Goal: Task Accomplishment & Management: Manage account settings

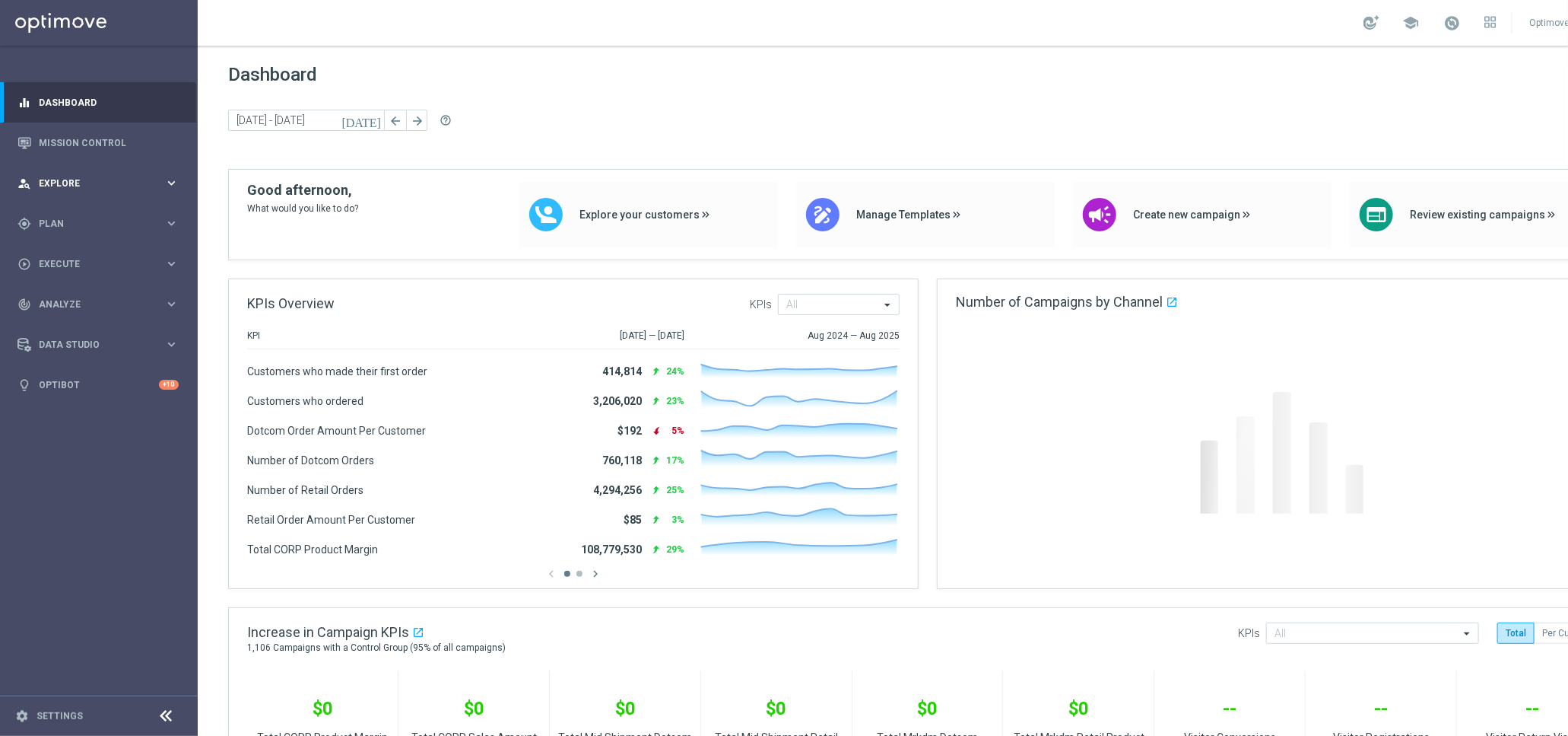
click at [143, 192] on div "person_search Explore keyboard_arrow_right" at bounding box center [98, 183] width 196 height 41
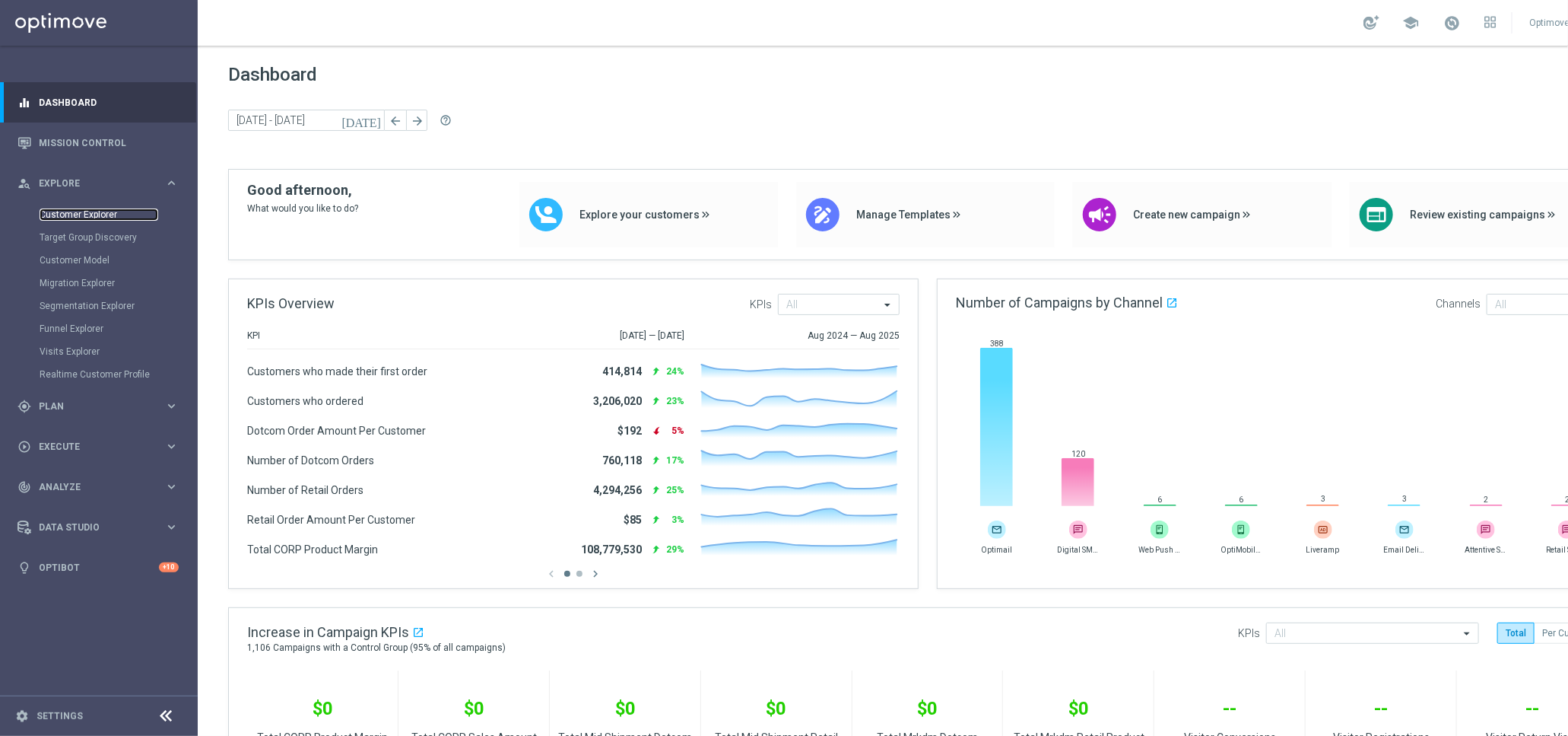
click at [108, 211] on link "Customer Explorer" at bounding box center [99, 214] width 119 height 12
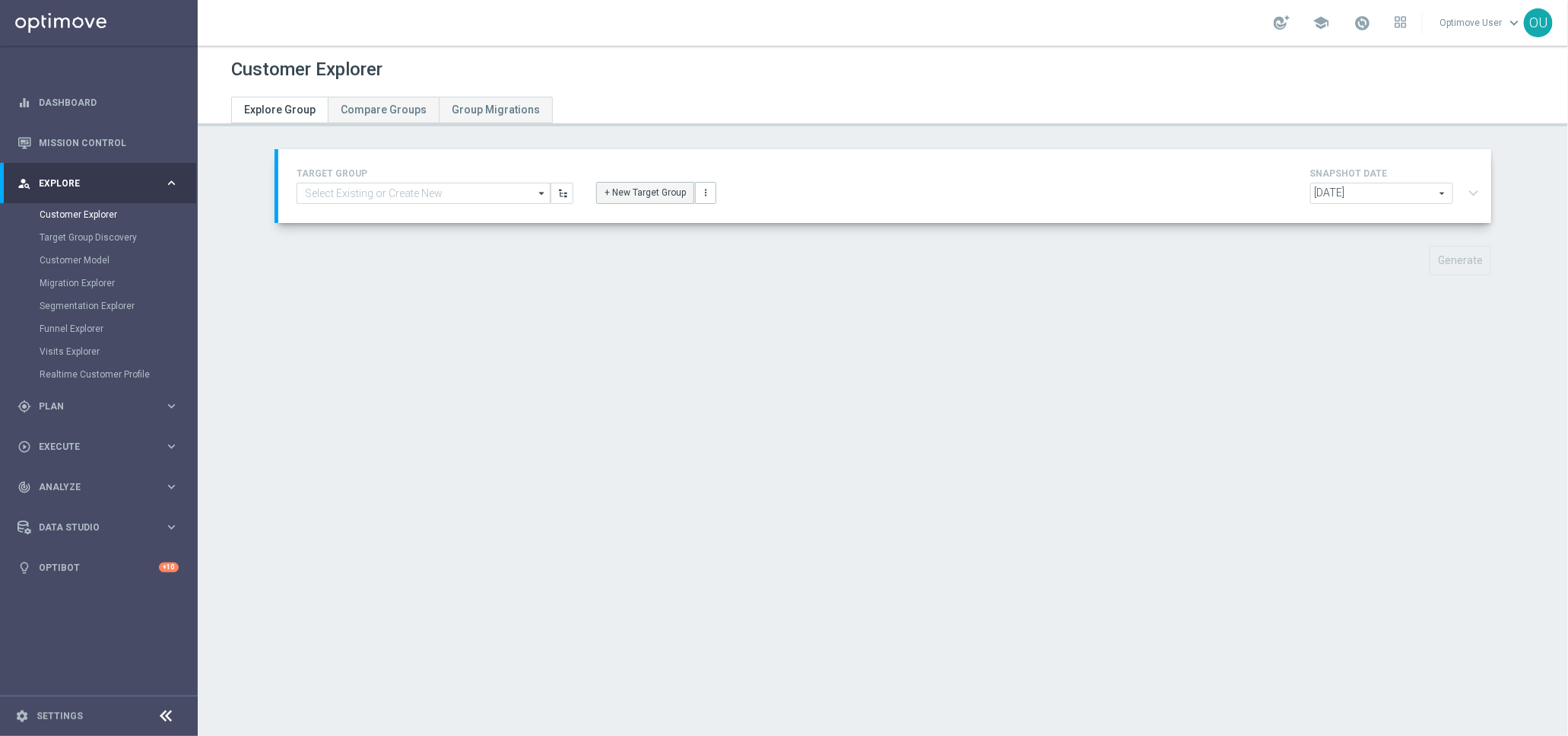
click at [633, 191] on button "+ New Target Group" at bounding box center [645, 192] width 98 height 21
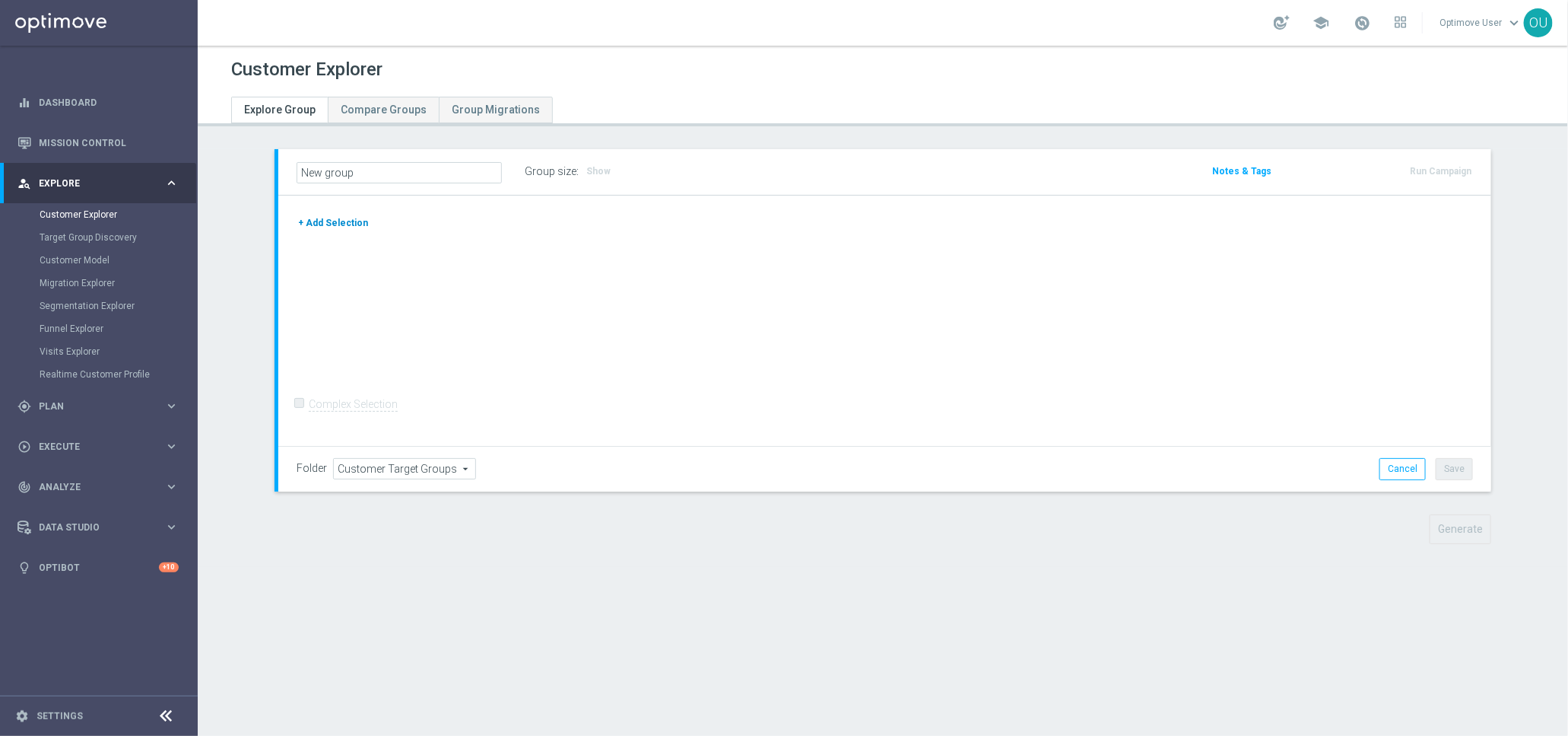
click at [339, 213] on div "+ Add Selection Complex Selection Invalid Expression" at bounding box center [884, 321] width 1213 height 251
click at [338, 218] on button "+ Add Selection" at bounding box center [334, 223] width 73 height 17
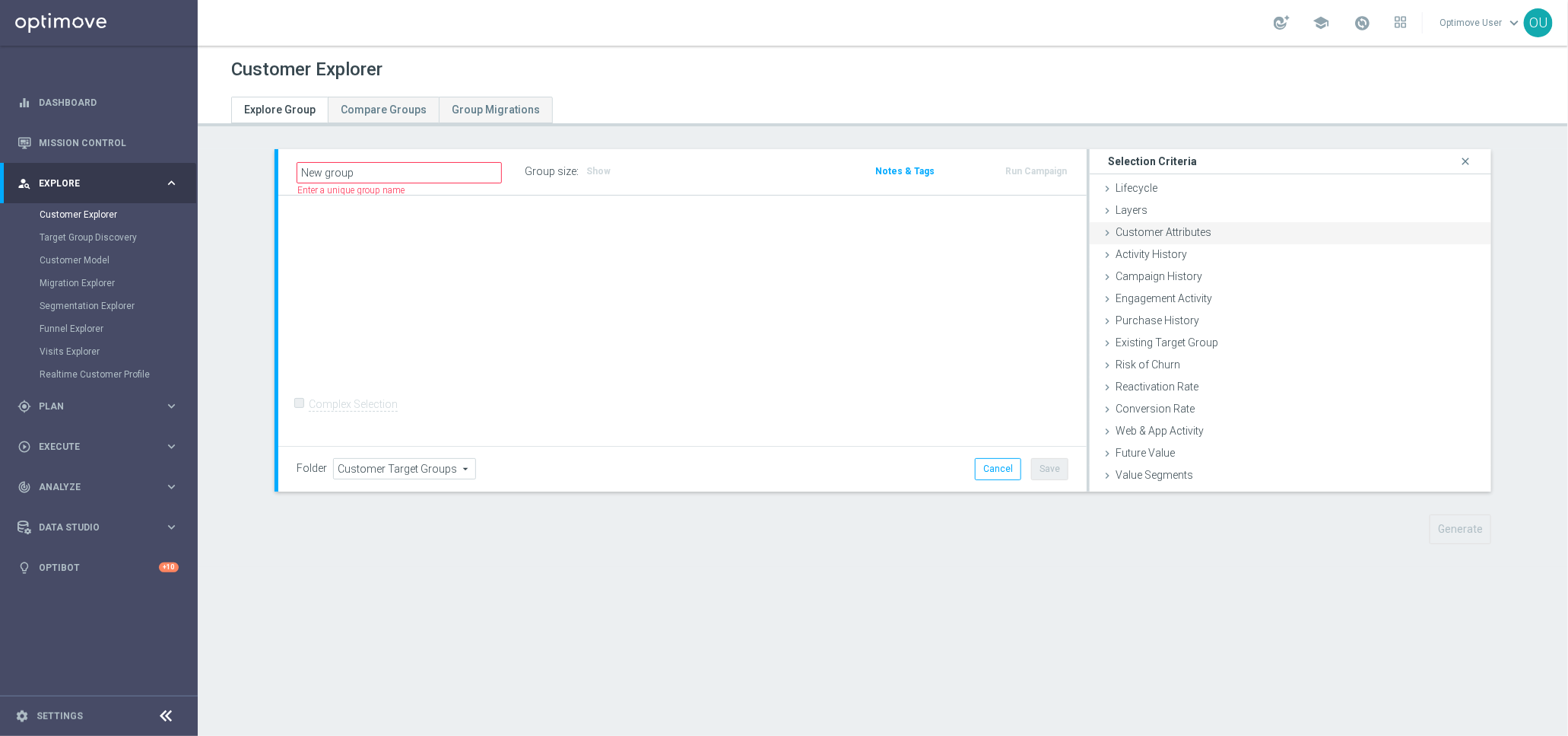
click at [1116, 232] on span "Customer Attributes" at bounding box center [1164, 232] width 96 height 12
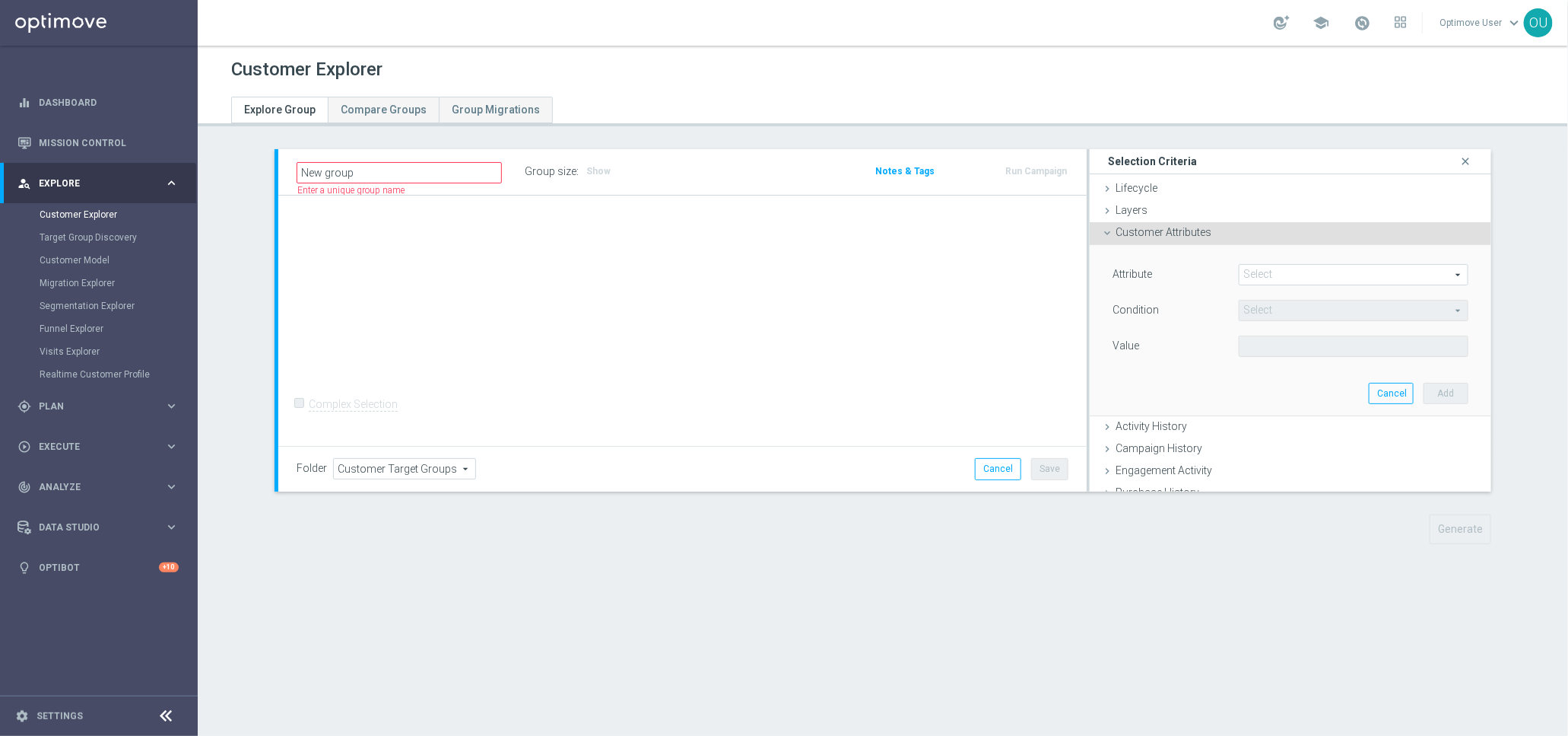
click at [1287, 274] on span at bounding box center [1354, 274] width 228 height 20
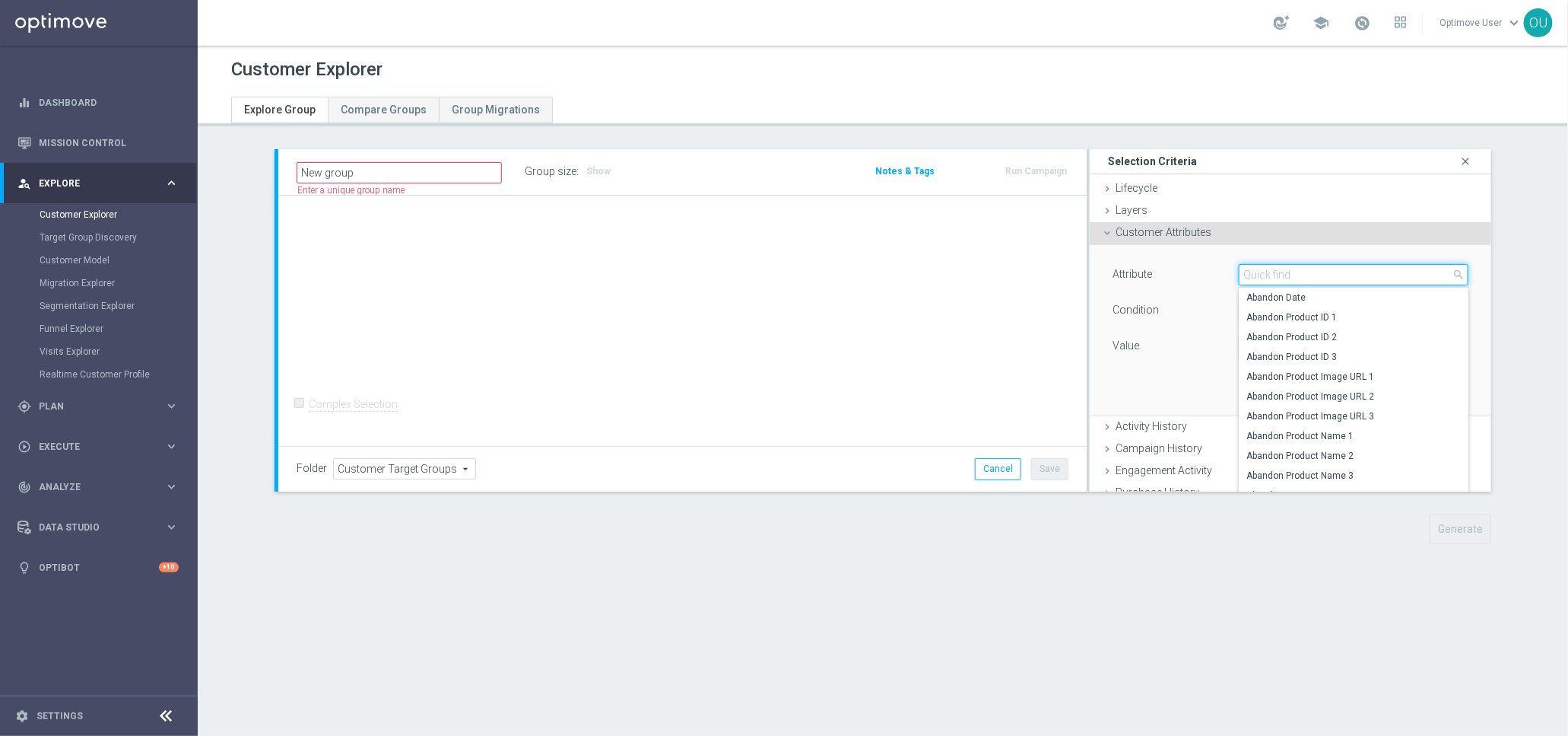
click at [1287, 274] on input "search" at bounding box center [1354, 274] width 229 height 21
type input "atten"
click at [116, 128] on link "Mission Control" at bounding box center [109, 142] width 140 height 41
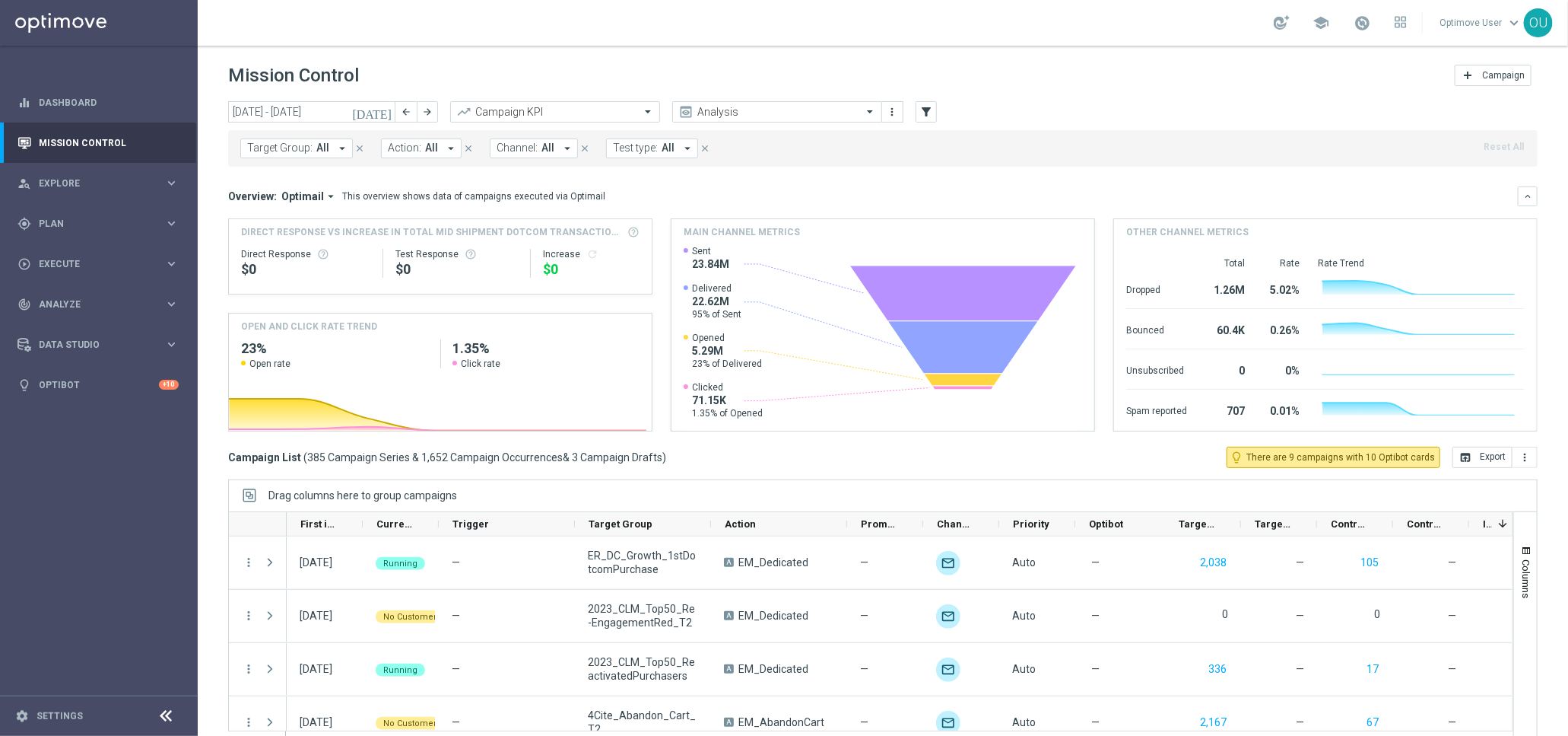
click at [531, 146] on span "Channel:" at bounding box center [517, 148] width 41 height 13
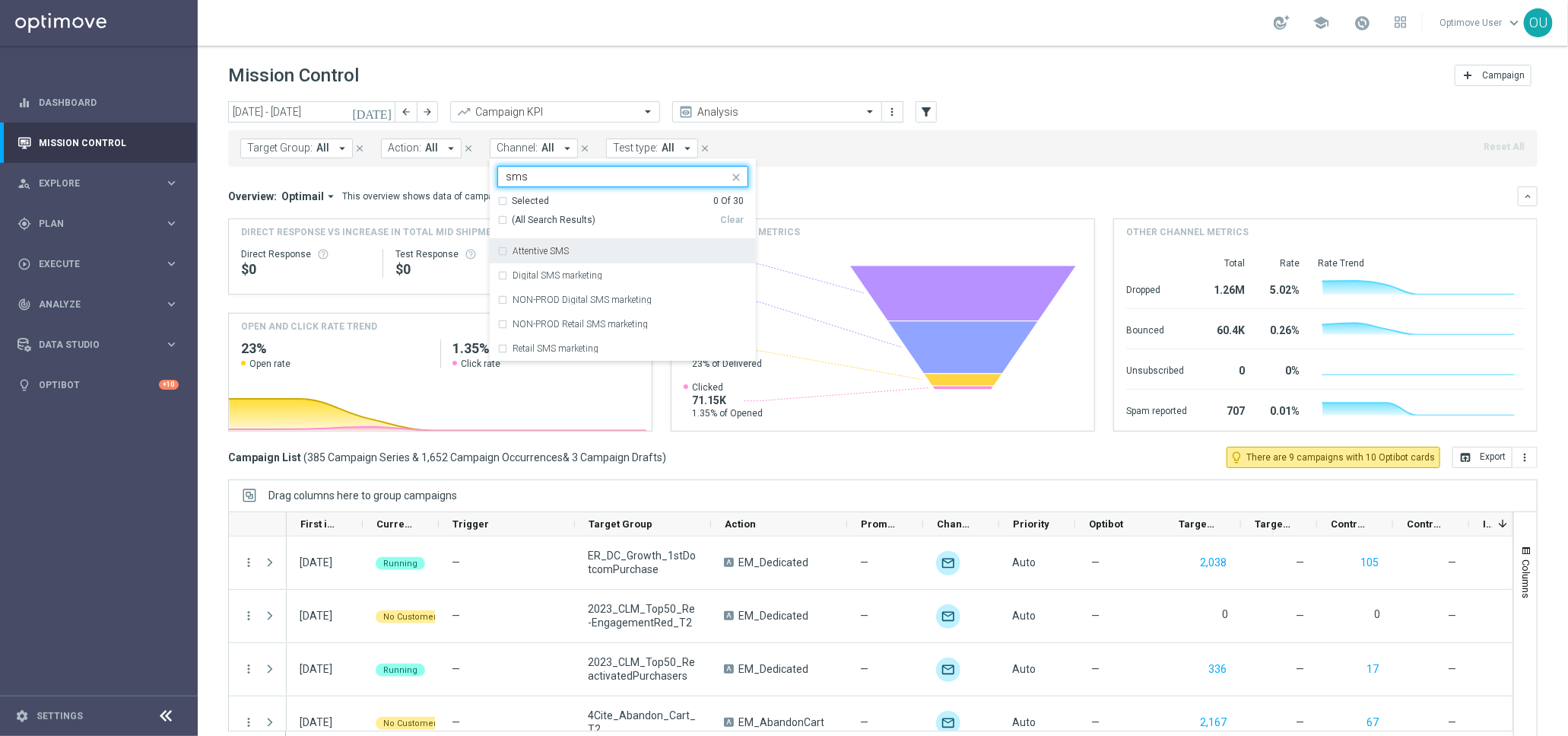
drag, startPoint x: 548, startPoint y: 244, endPoint x: 536, endPoint y: 249, distance: 13.0
click at [548, 252] on div "Attentive SMS" at bounding box center [622, 251] width 251 height 24
type input "sms"
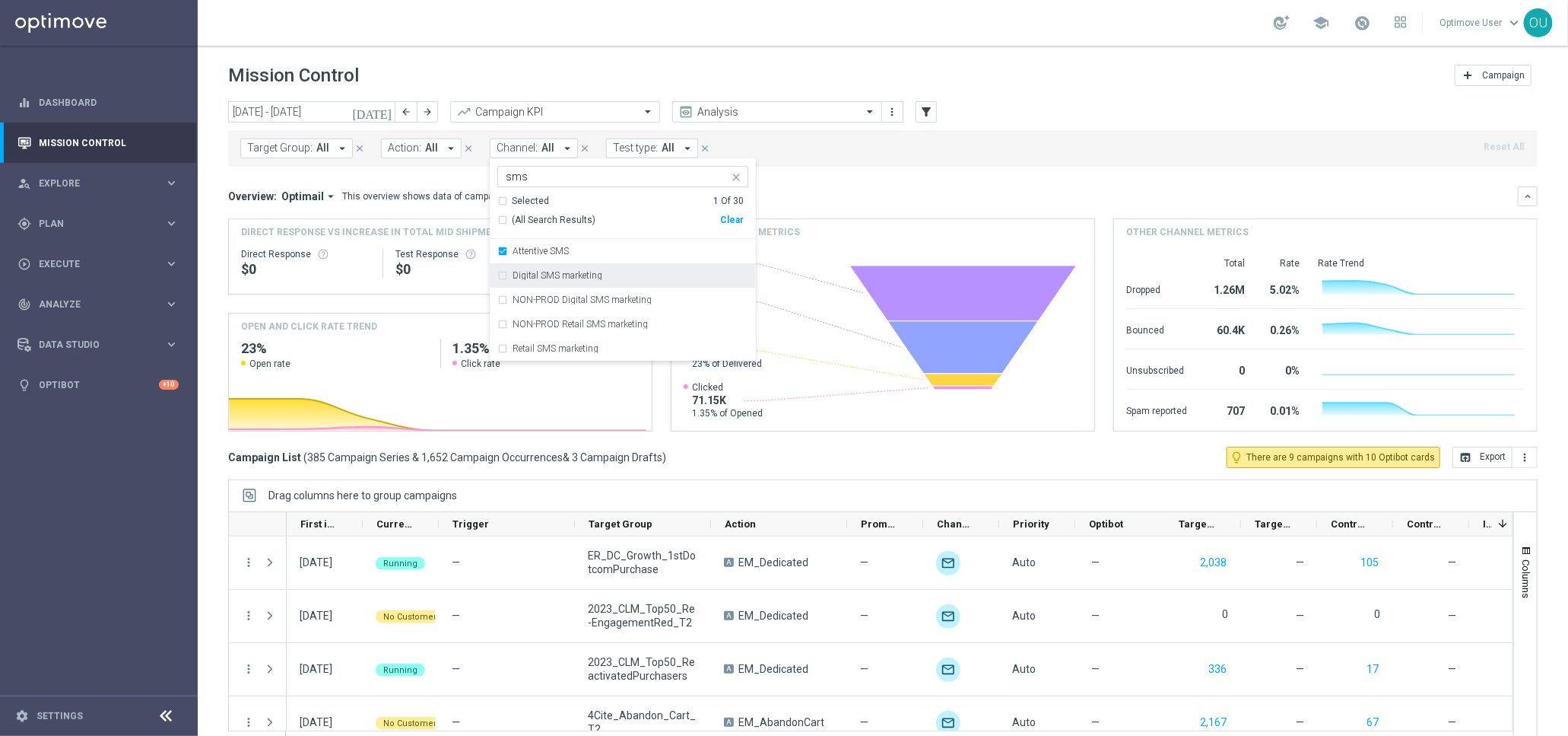
click at [561, 275] on label "Digital SMS marketing" at bounding box center [557, 275] width 90 height 9
click at [826, 195] on div "Overview: Optimail arrow_drop_down This overview shows data of campaigns execut…" at bounding box center [872, 196] width 1290 height 14
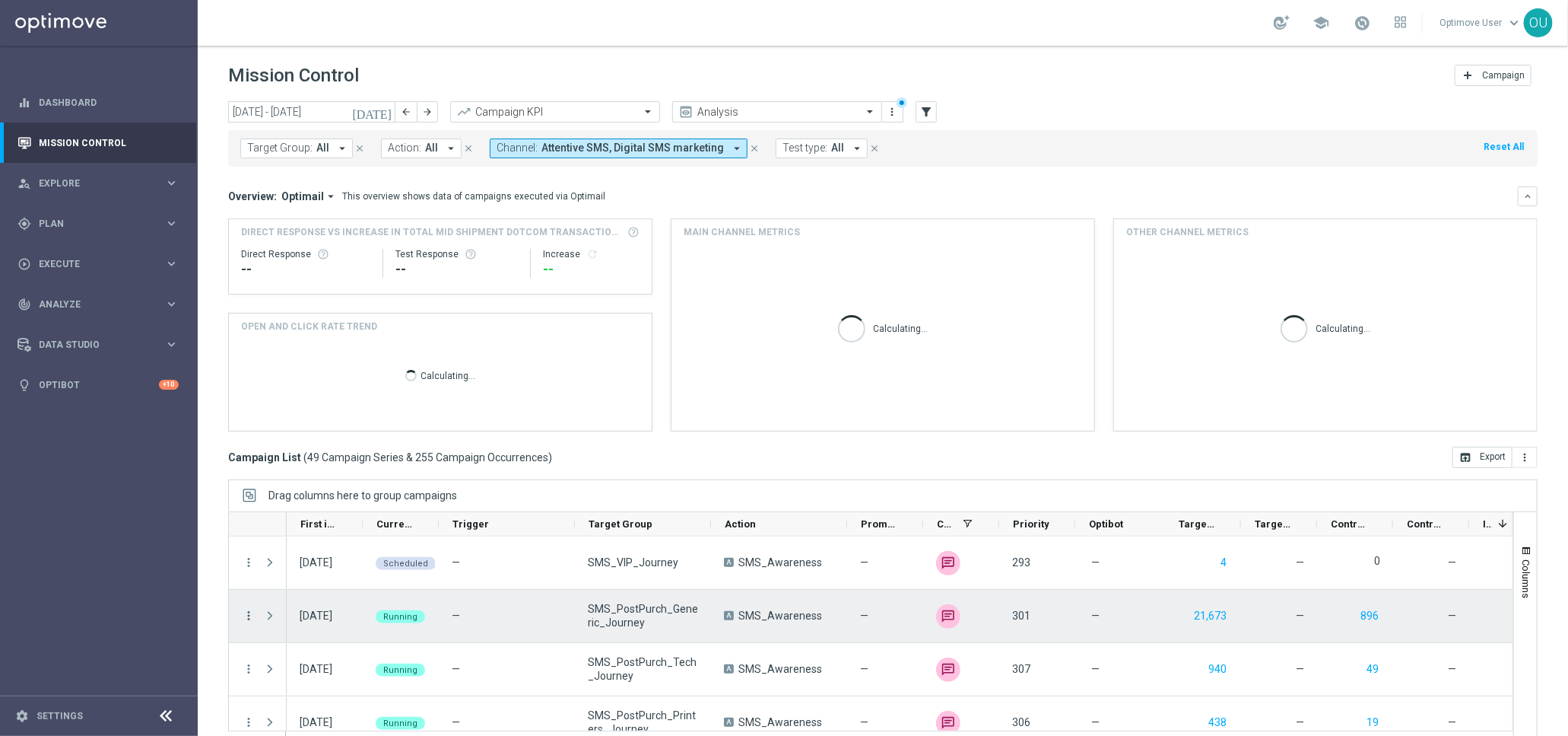
click at [246, 621] on icon "more_vert" at bounding box center [248, 616] width 14 height 14
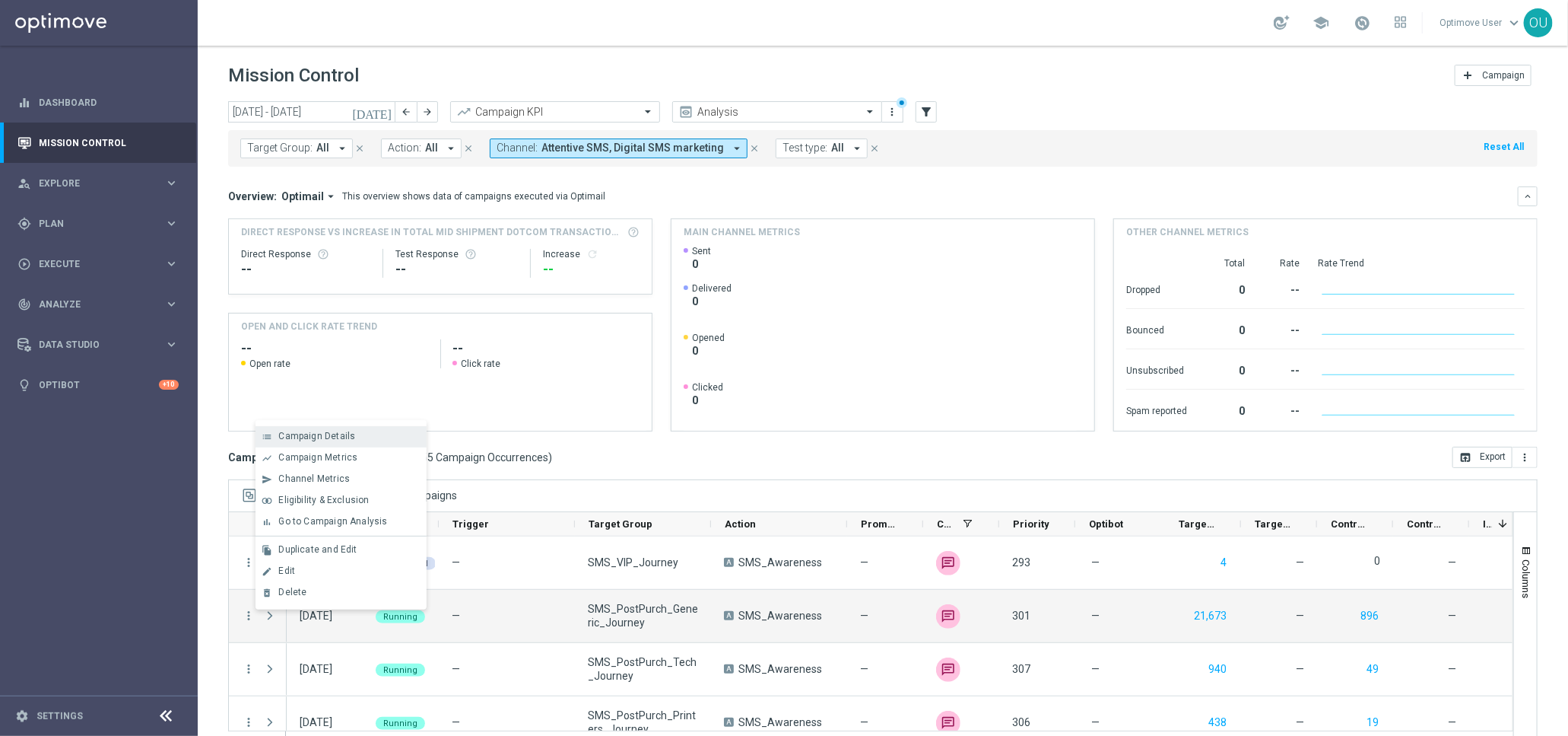
click at [321, 446] on div "list Campaign Details" at bounding box center [341, 436] width 171 height 21
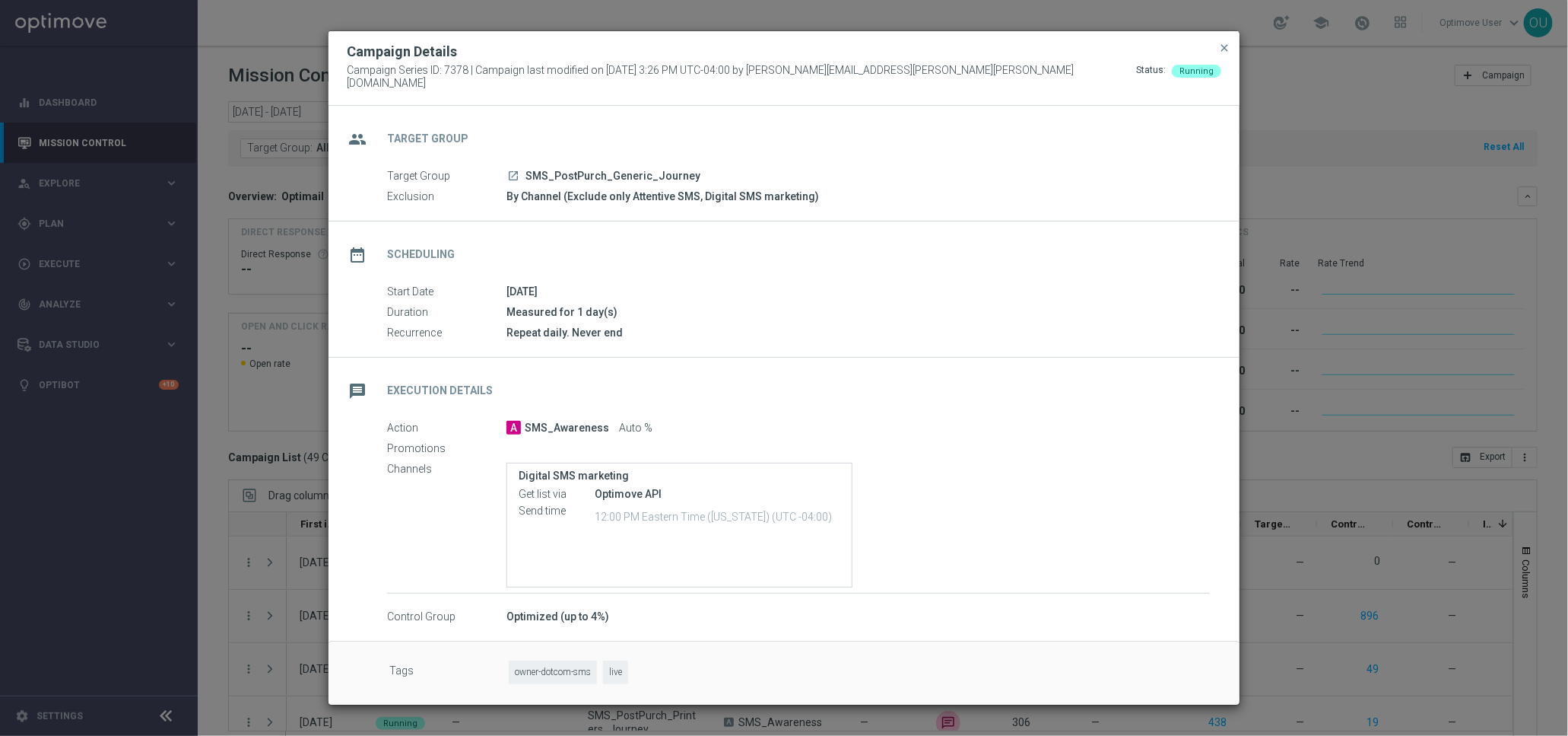
click at [515, 169] on icon "launch" at bounding box center [513, 175] width 12 height 12
click at [1229, 54] on span "close" at bounding box center [1224, 47] width 12 height 12
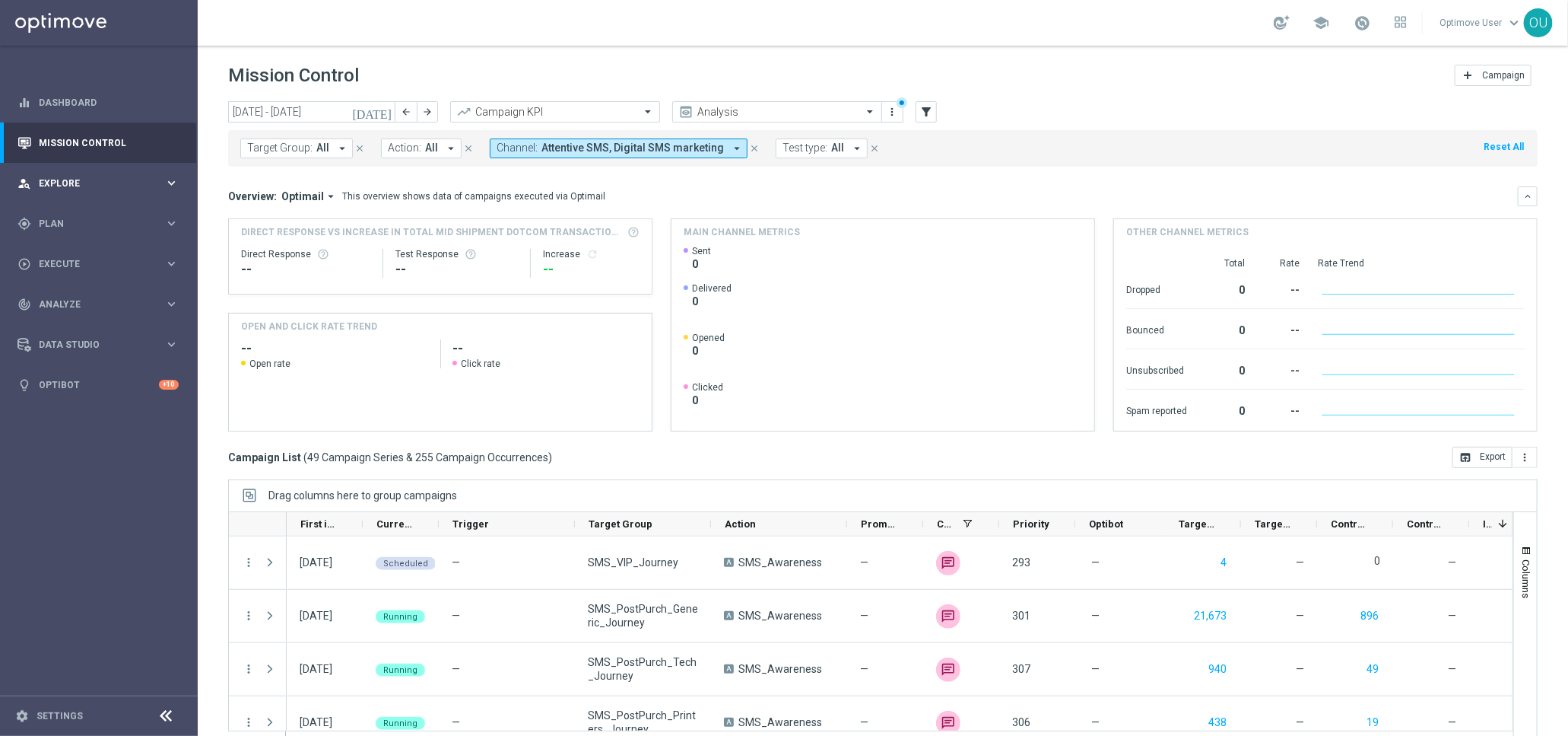
click at [100, 168] on div "person_search Explore keyboard_arrow_right" at bounding box center [98, 183] width 196 height 41
click at [103, 205] on div "Customer Explorer" at bounding box center [118, 215] width 157 height 23
click at [103, 206] on div "Customer Explorer" at bounding box center [118, 215] width 157 height 23
click at [103, 209] on link "Customer Explorer" at bounding box center [99, 214] width 119 height 12
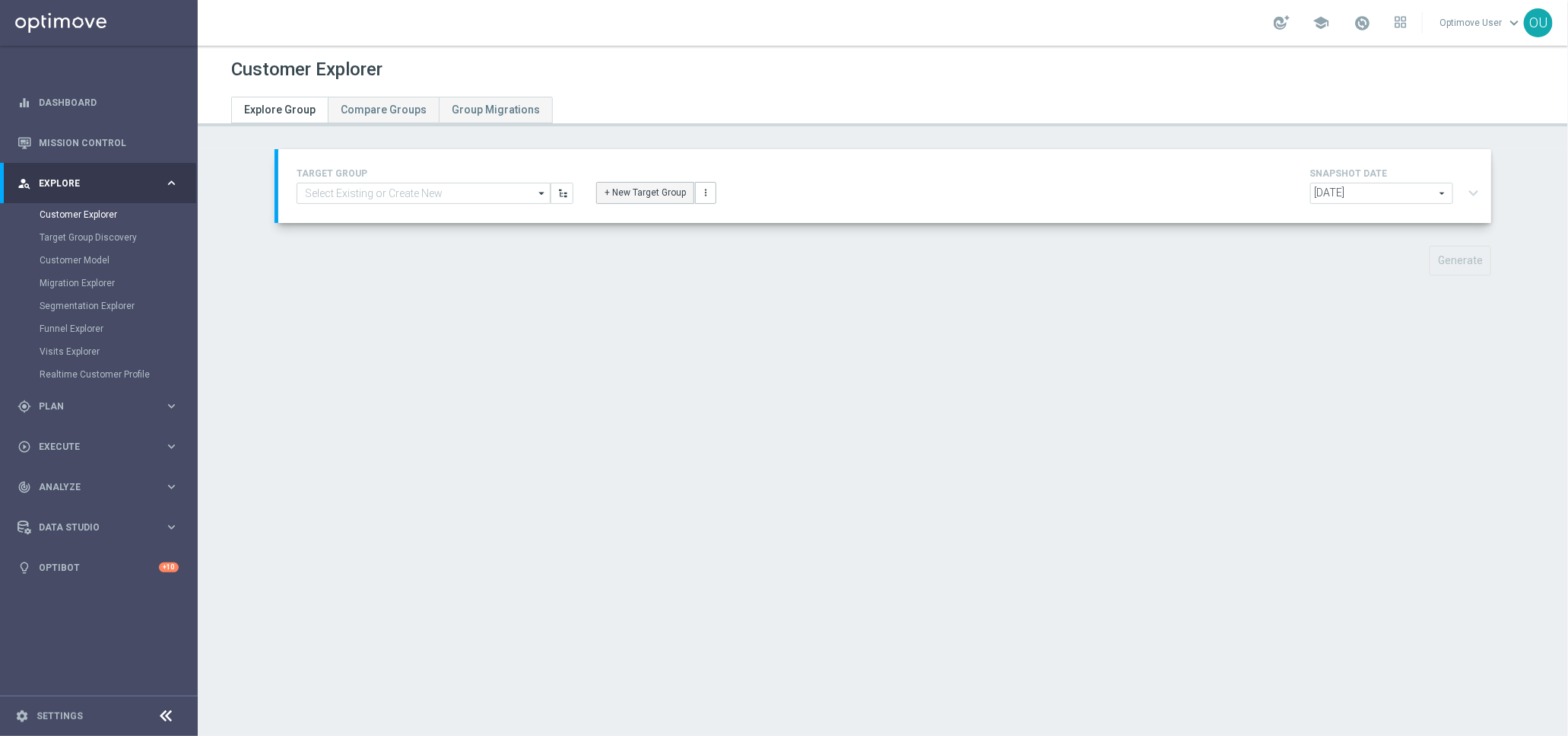
click at [602, 195] on button "+ New Target Group" at bounding box center [645, 192] width 98 height 21
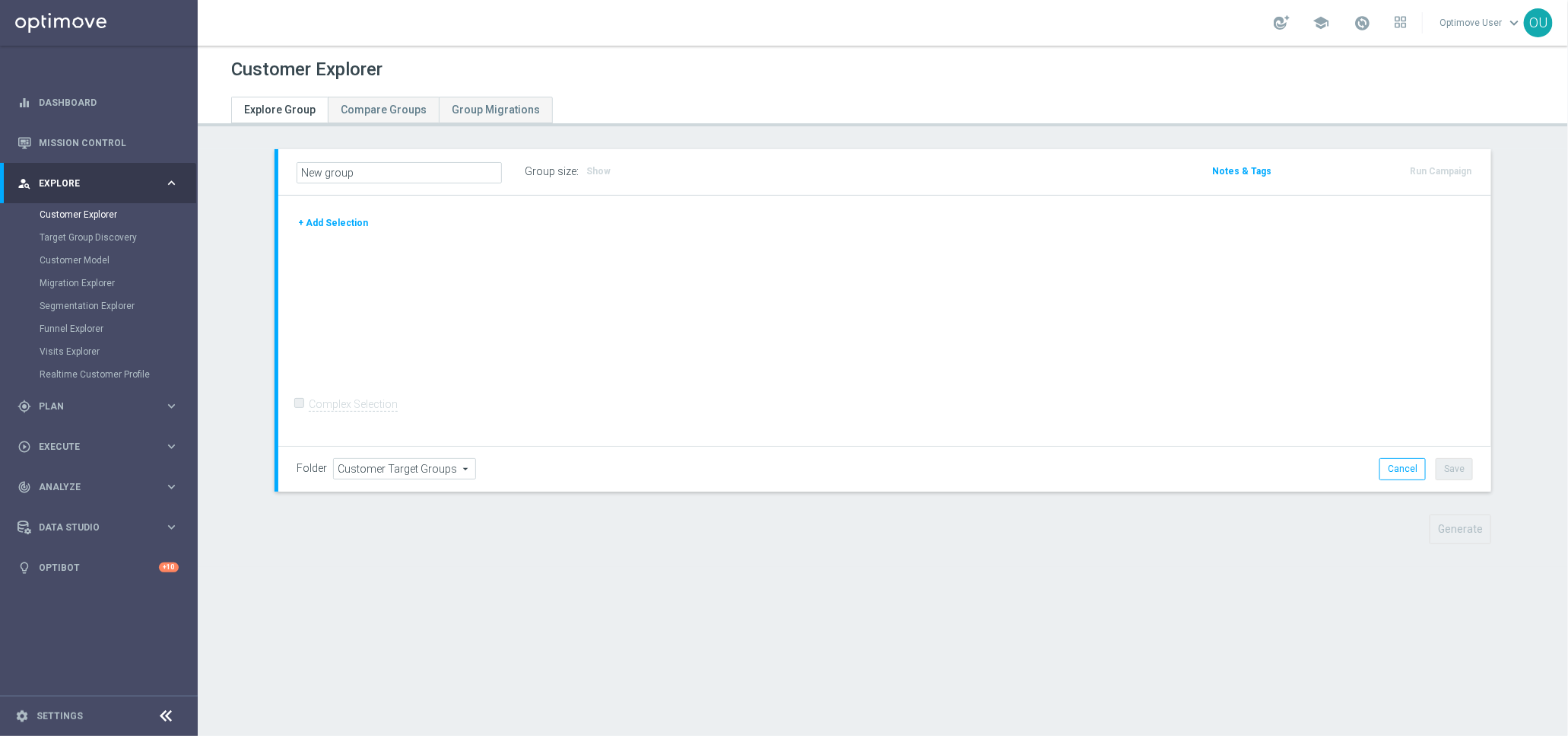
click at [327, 217] on button "+ Add Selection" at bounding box center [334, 223] width 73 height 17
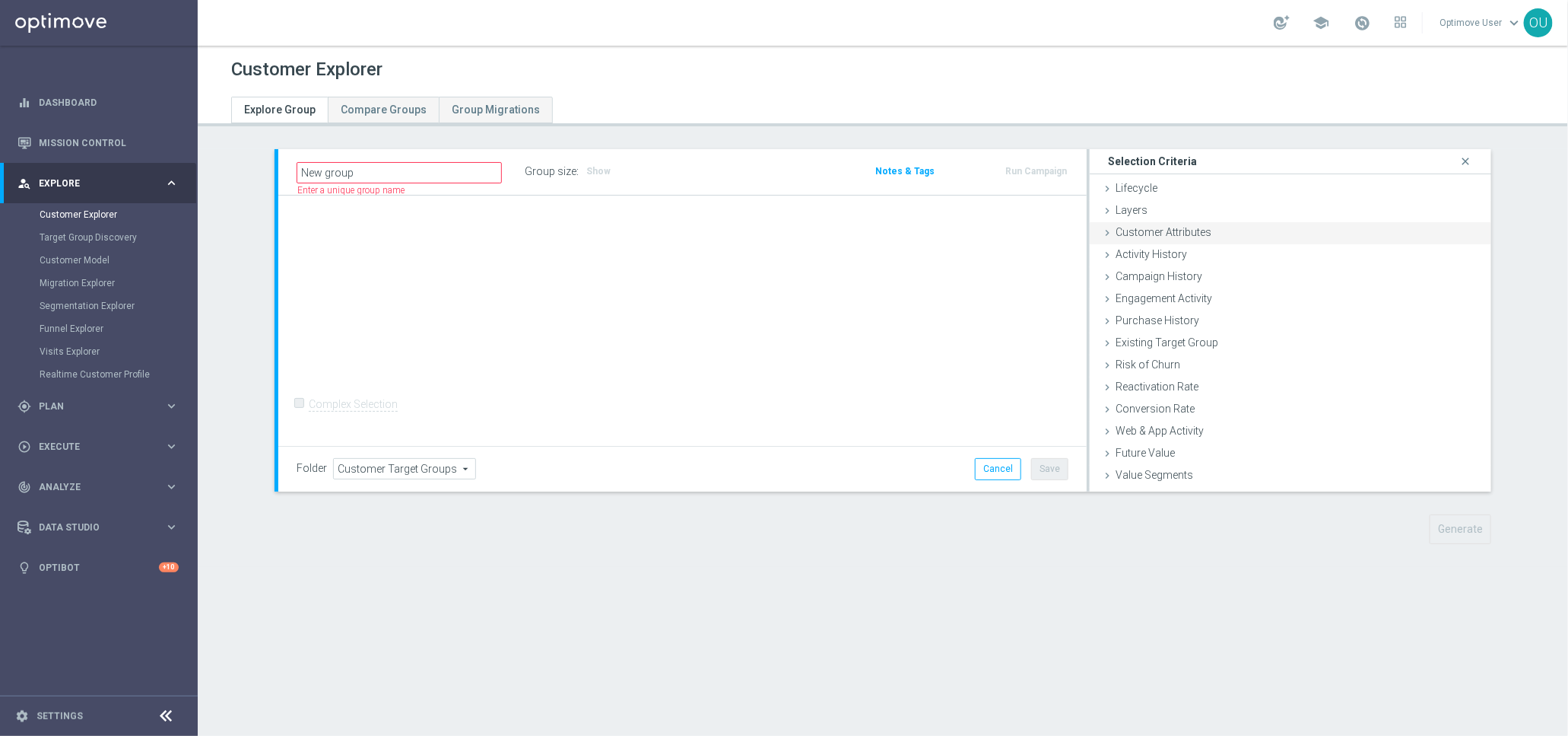
click at [1147, 226] on span "Customer Attributes" at bounding box center [1164, 232] width 96 height 12
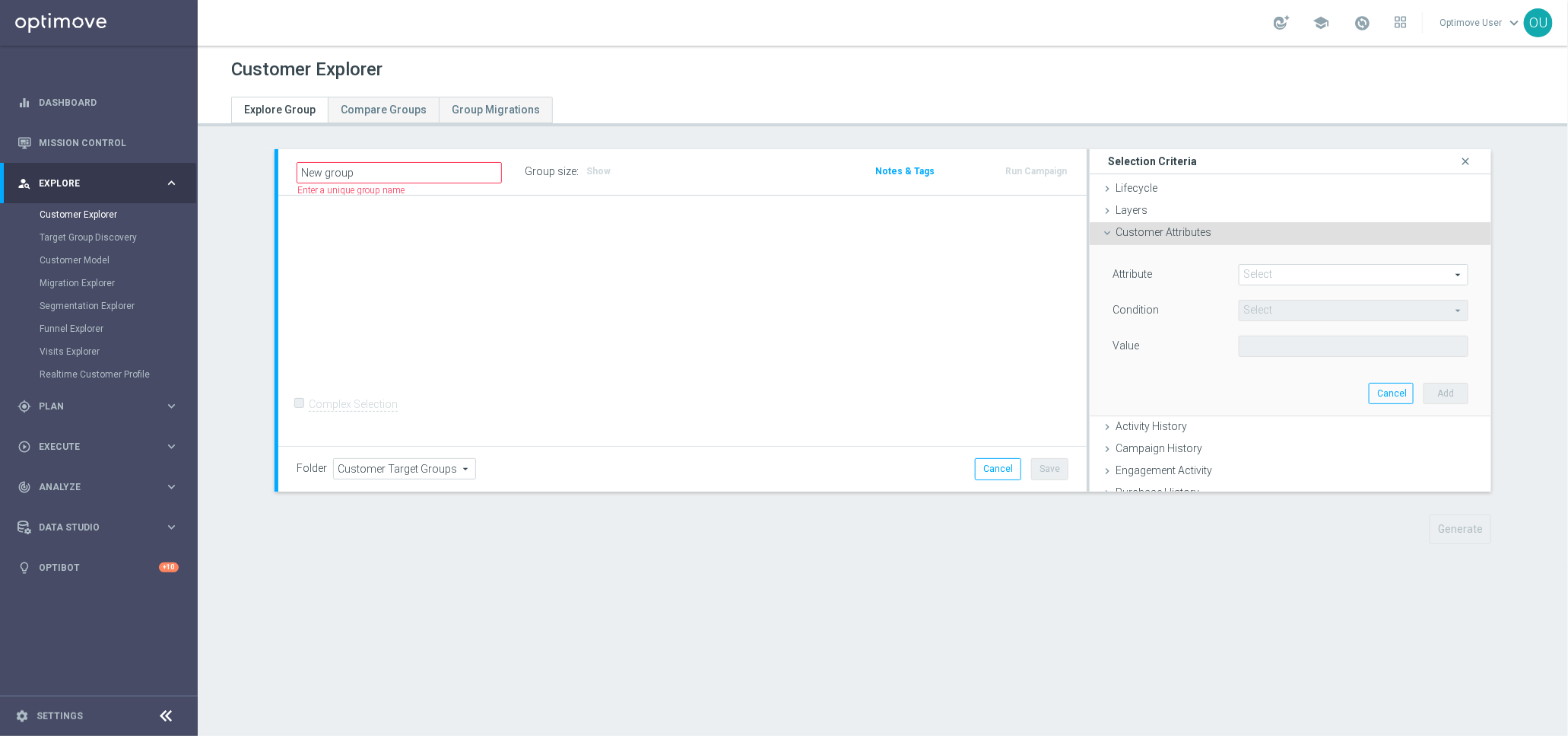
click at [1256, 274] on span at bounding box center [1354, 274] width 228 height 20
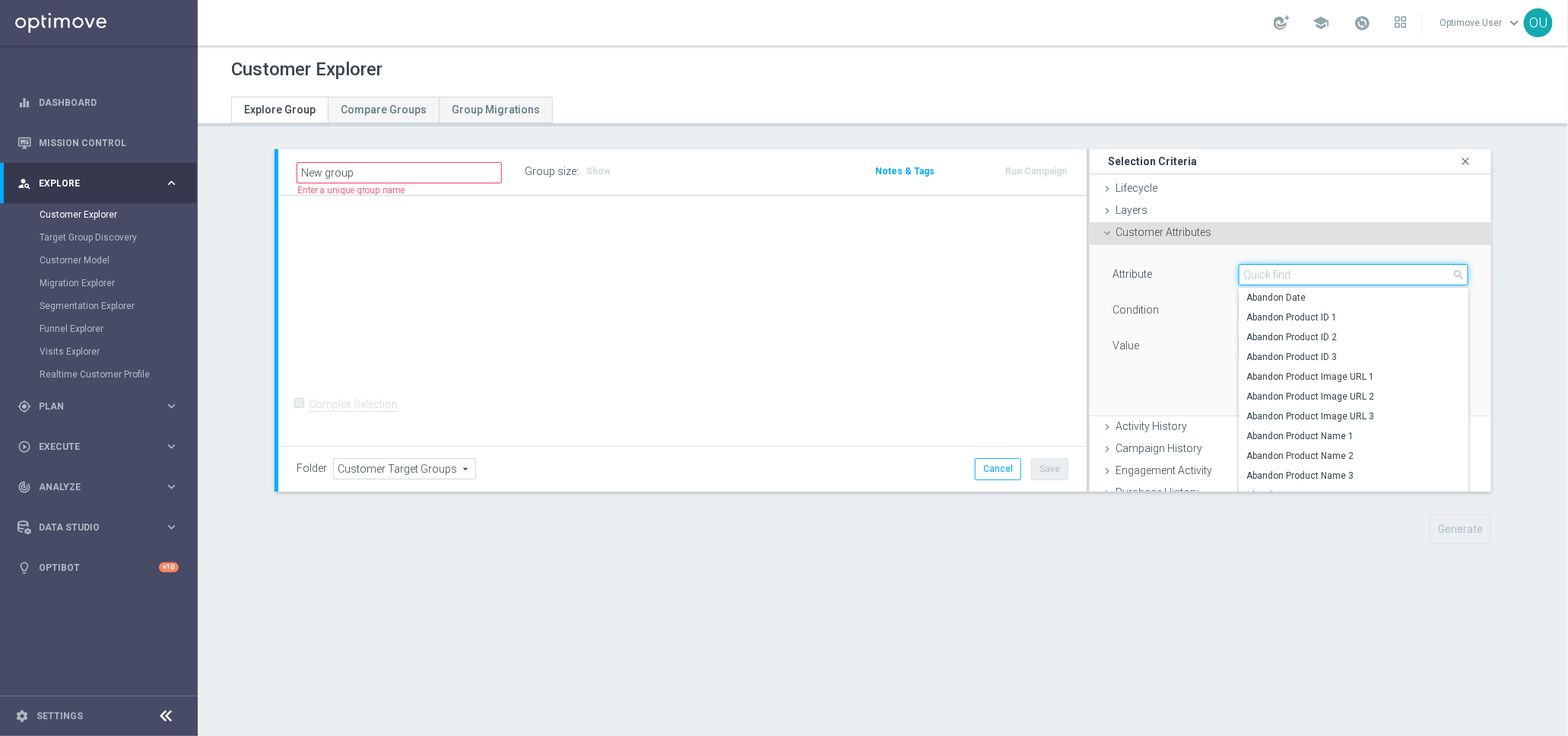
click at [1271, 274] on input "search" at bounding box center [1354, 274] width 229 height 21
type input "c"
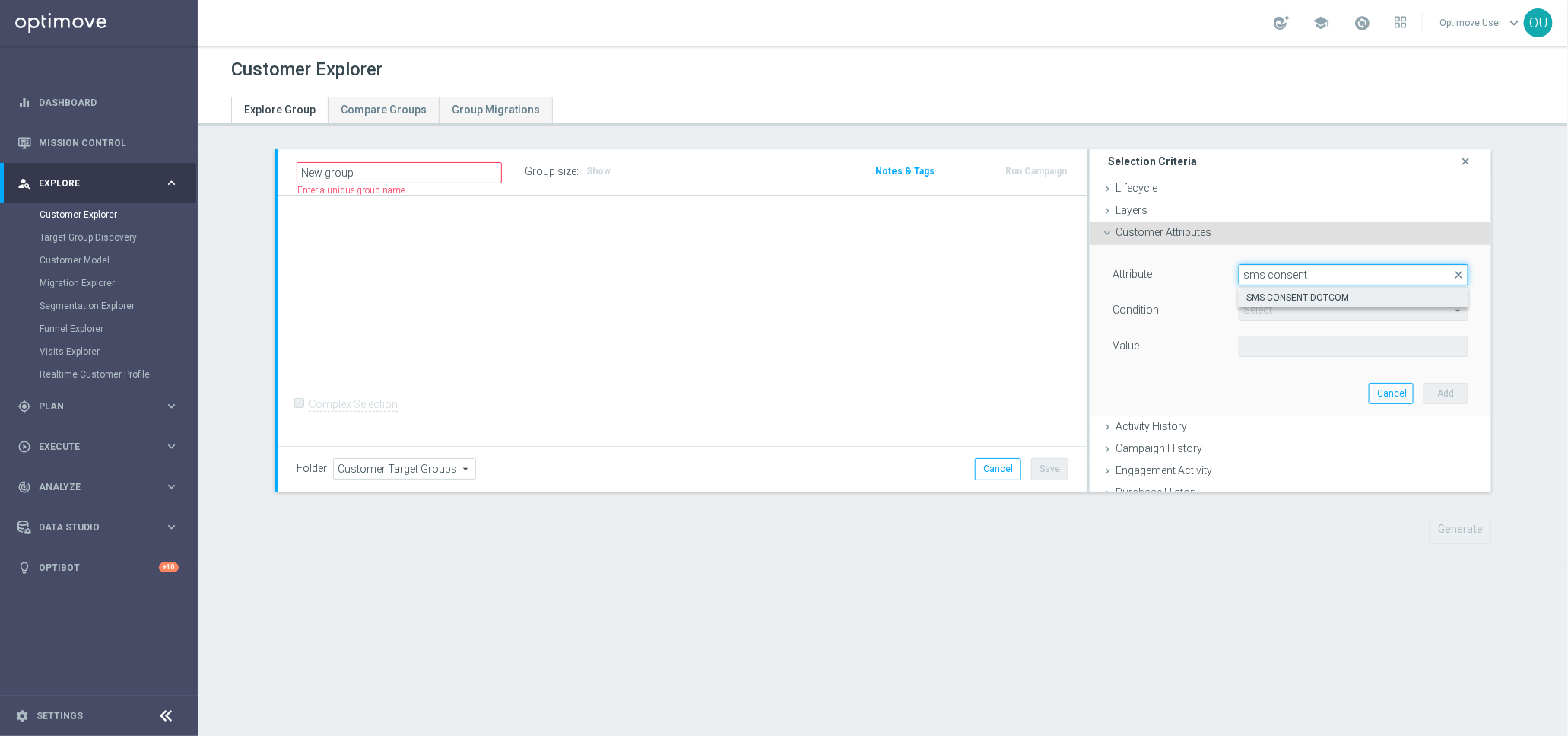
type input "sms consent"
click at [1303, 303] on span "SMS CONSENT DOTCOM" at bounding box center [1354, 297] width 215 height 12
type input "SMS CONSENT DOTCOM"
type input "Equals"
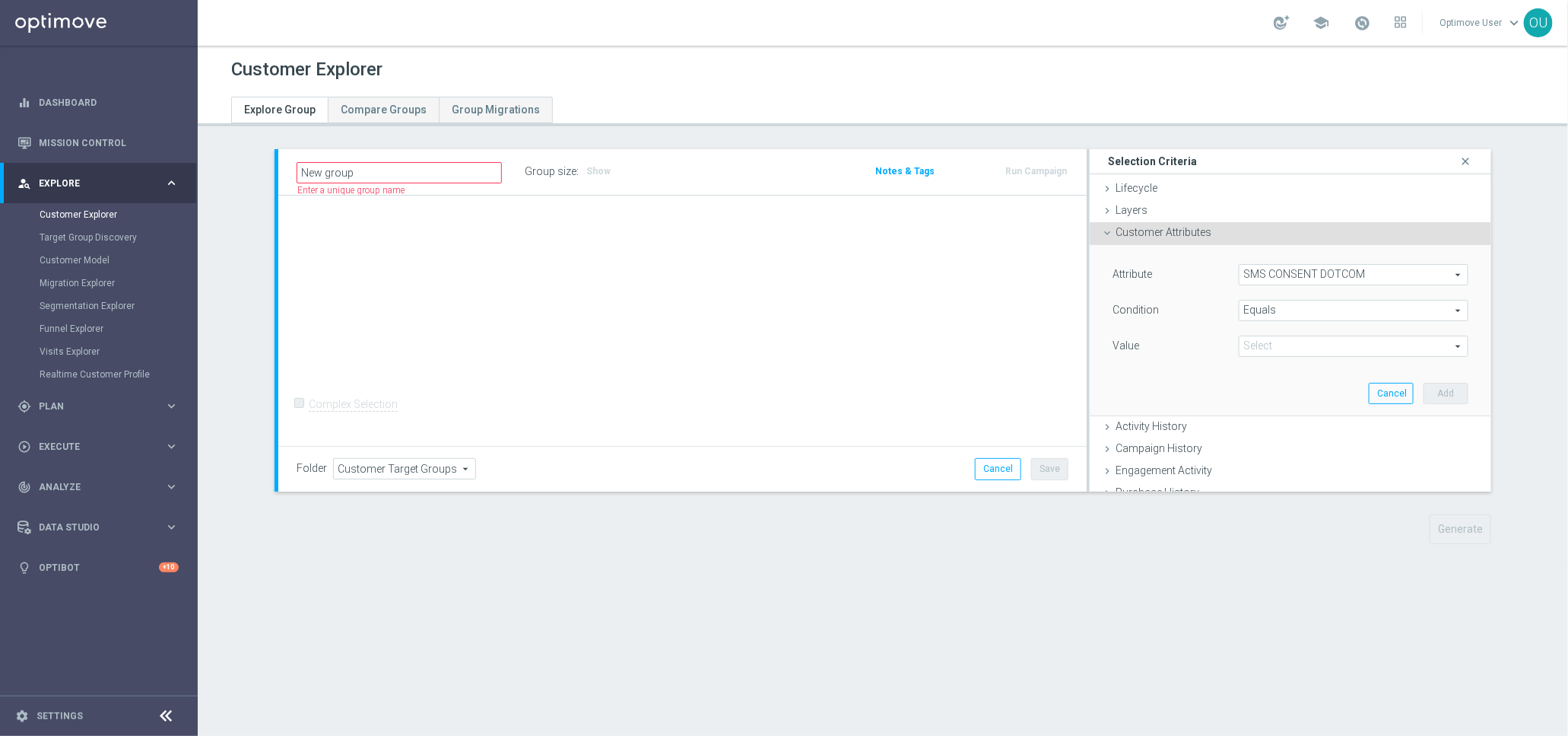
click at [1278, 344] on span at bounding box center [1354, 346] width 228 height 20
click at [1275, 370] on span "OptedIn" at bounding box center [1354, 369] width 215 height 12
type input "OptedIn"
click at [1436, 392] on button "Add" at bounding box center [1446, 393] width 45 height 21
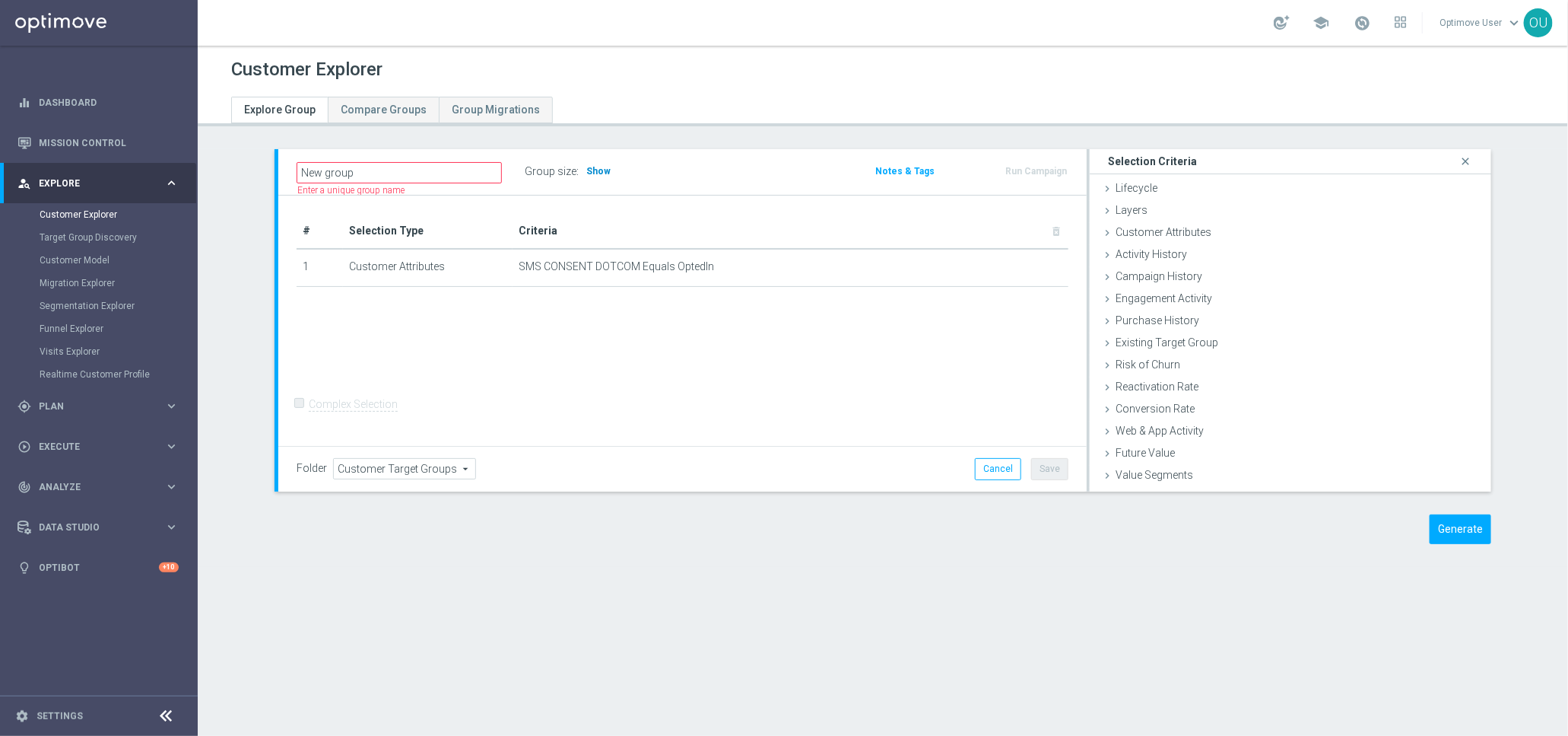
click at [600, 172] on span "Show" at bounding box center [599, 171] width 24 height 11
click at [1038, 264] on icon "delete_forever" at bounding box center [1043, 266] width 12 height 12
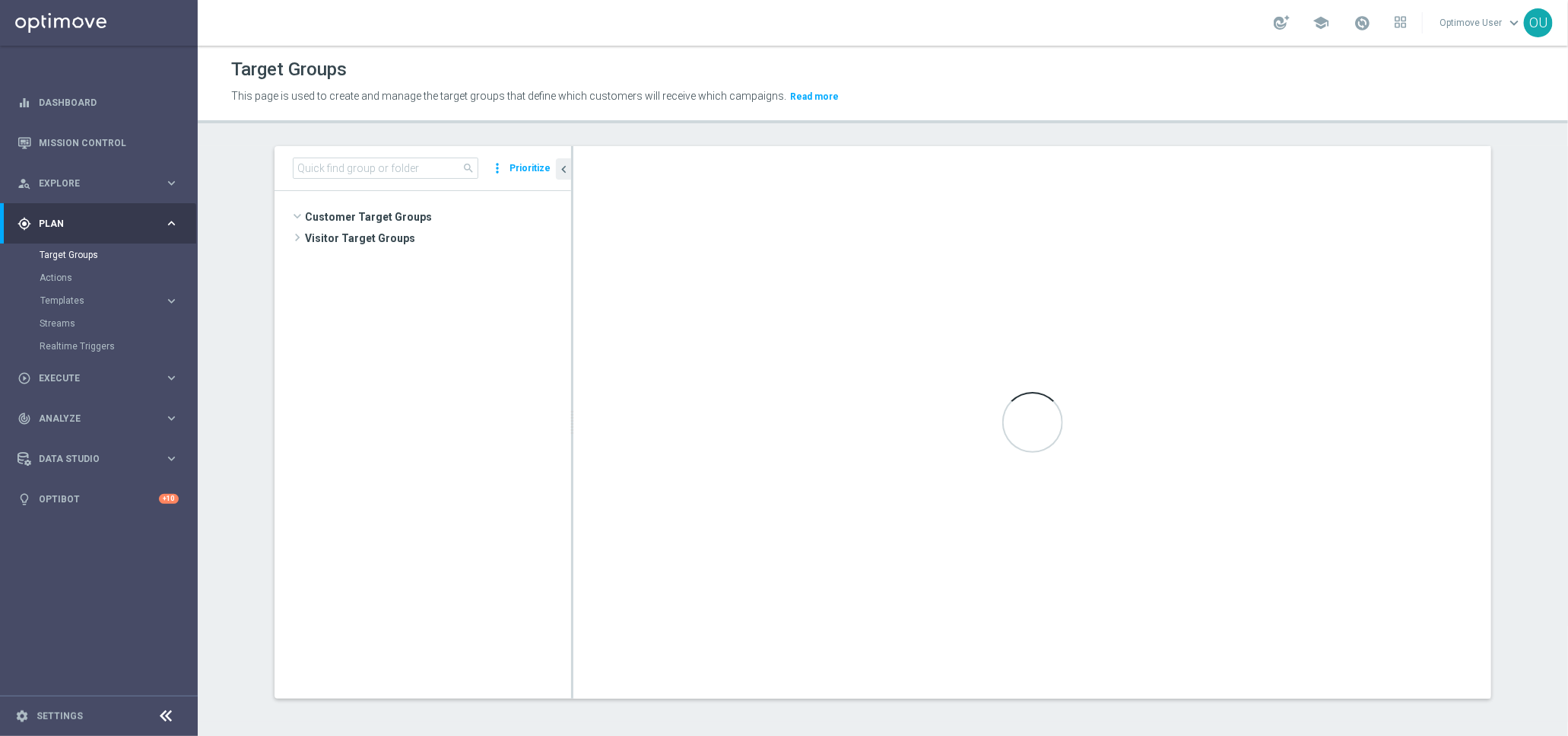
scroll to position [478, 0]
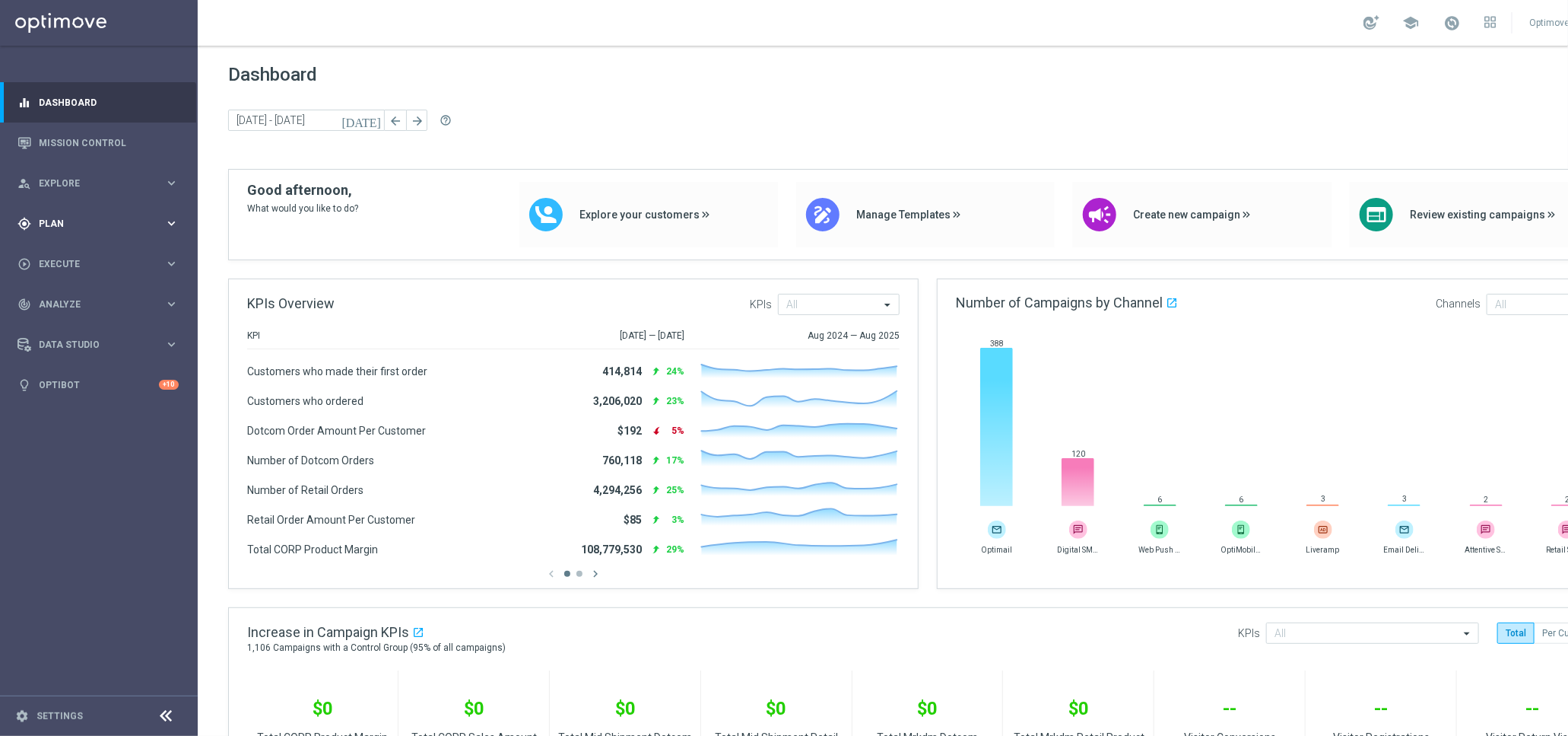
click at [116, 226] on span "Plan" at bounding box center [102, 223] width 125 height 9
click at [85, 253] on link "Target Groups" at bounding box center [99, 255] width 119 height 12
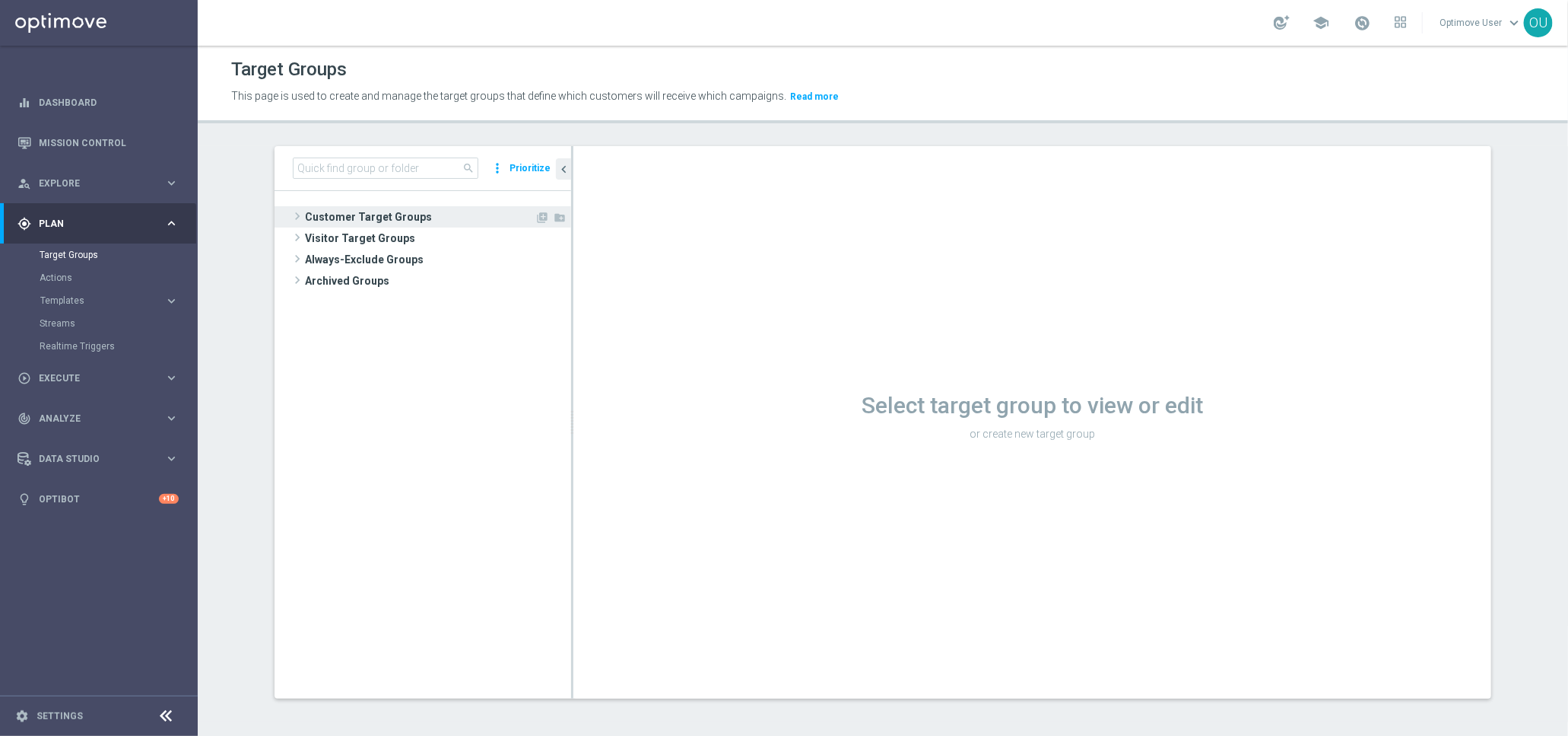
click at [321, 217] on span "Customer Target Groups" at bounding box center [420, 217] width 229 height 21
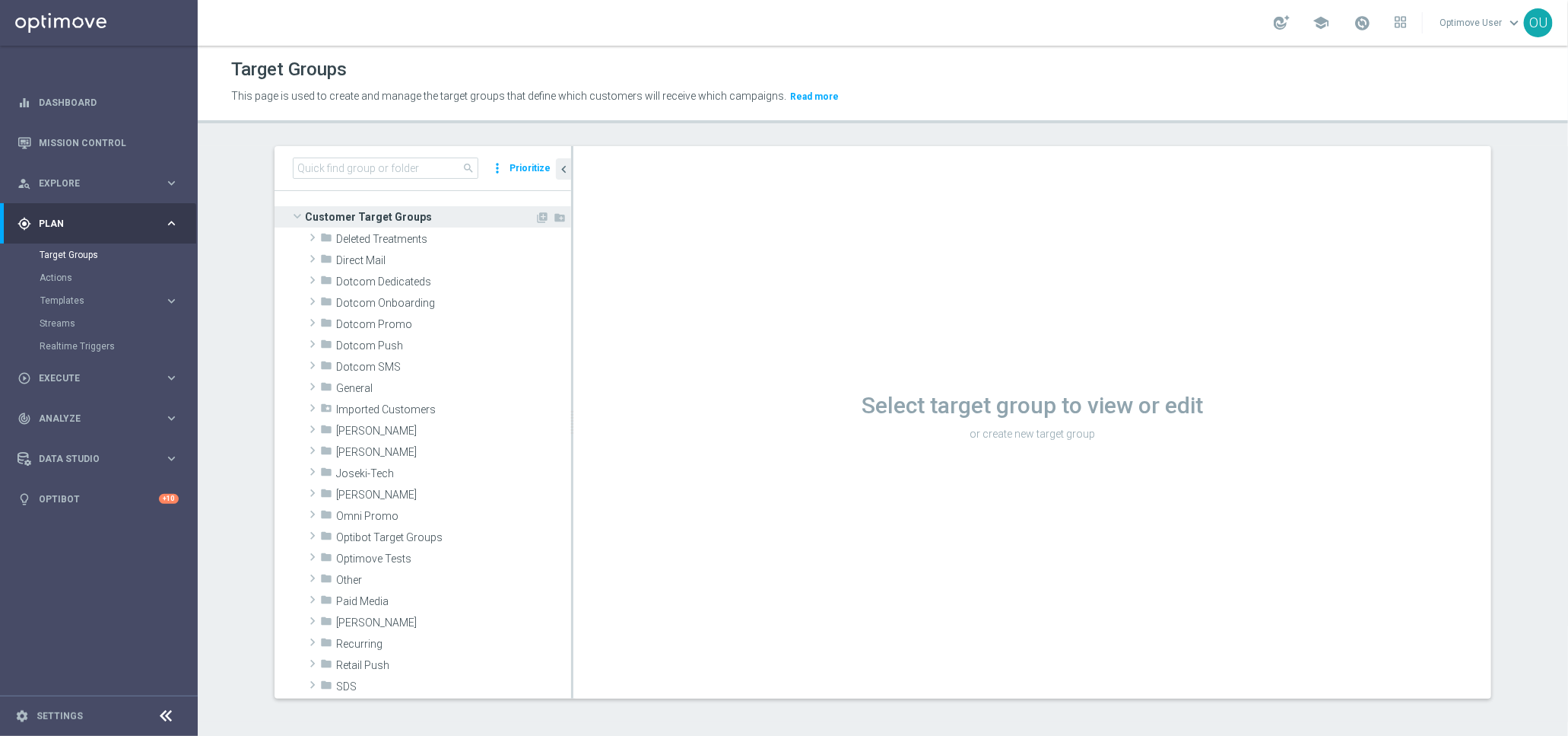
click at [321, 217] on span "Customer Target Groups" at bounding box center [420, 217] width 229 height 21
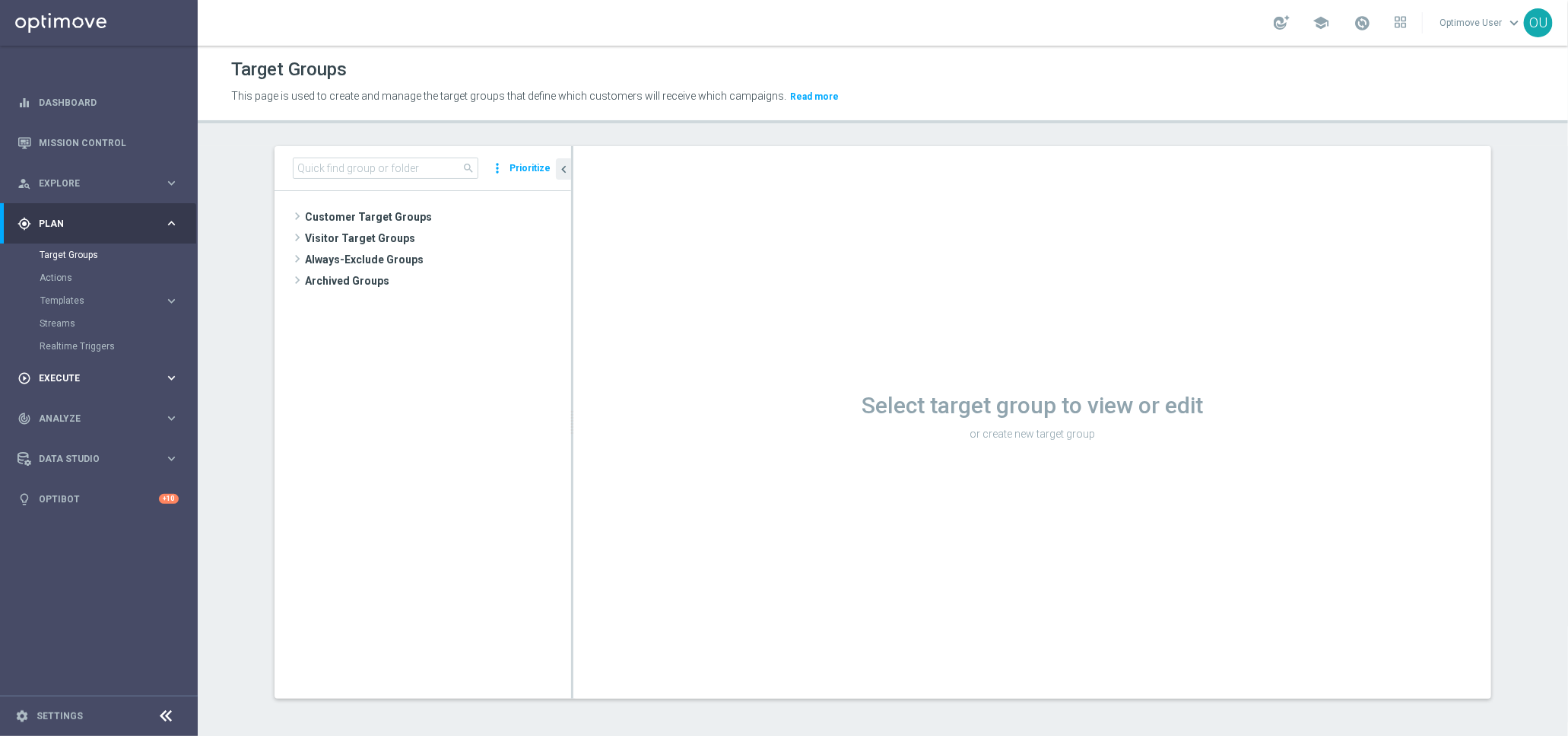
click at [76, 379] on span "Execute" at bounding box center [102, 378] width 125 height 9
click at [71, 366] on div "track_changes Analyze keyboard_arrow_right" at bounding box center [98, 350] width 196 height 41
click at [82, 359] on link "Marketing Plan Explorer" at bounding box center [99, 358] width 119 height 12
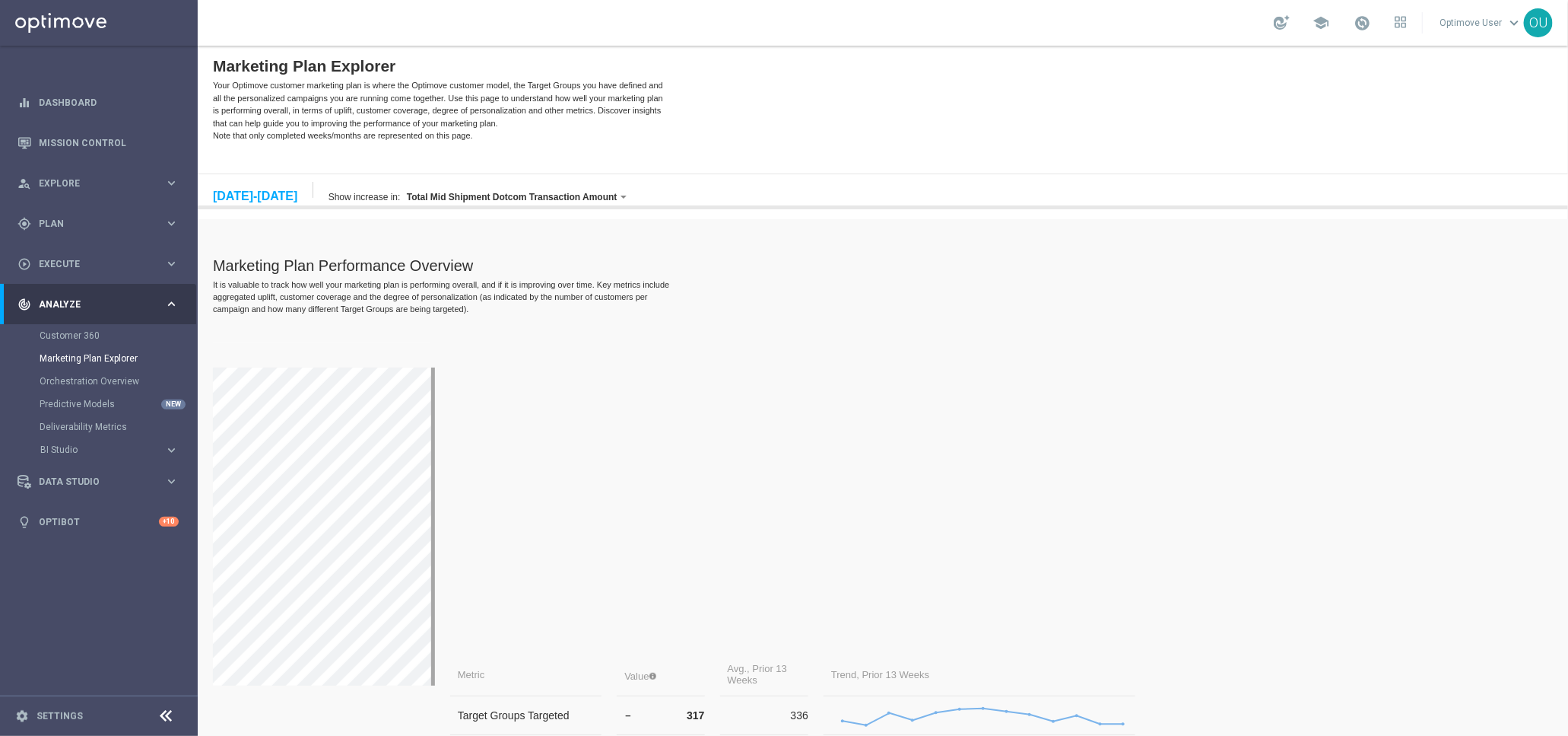
click at [267, 199] on div "[DATE]-[DATE]" at bounding box center [255, 195] width 85 height 14
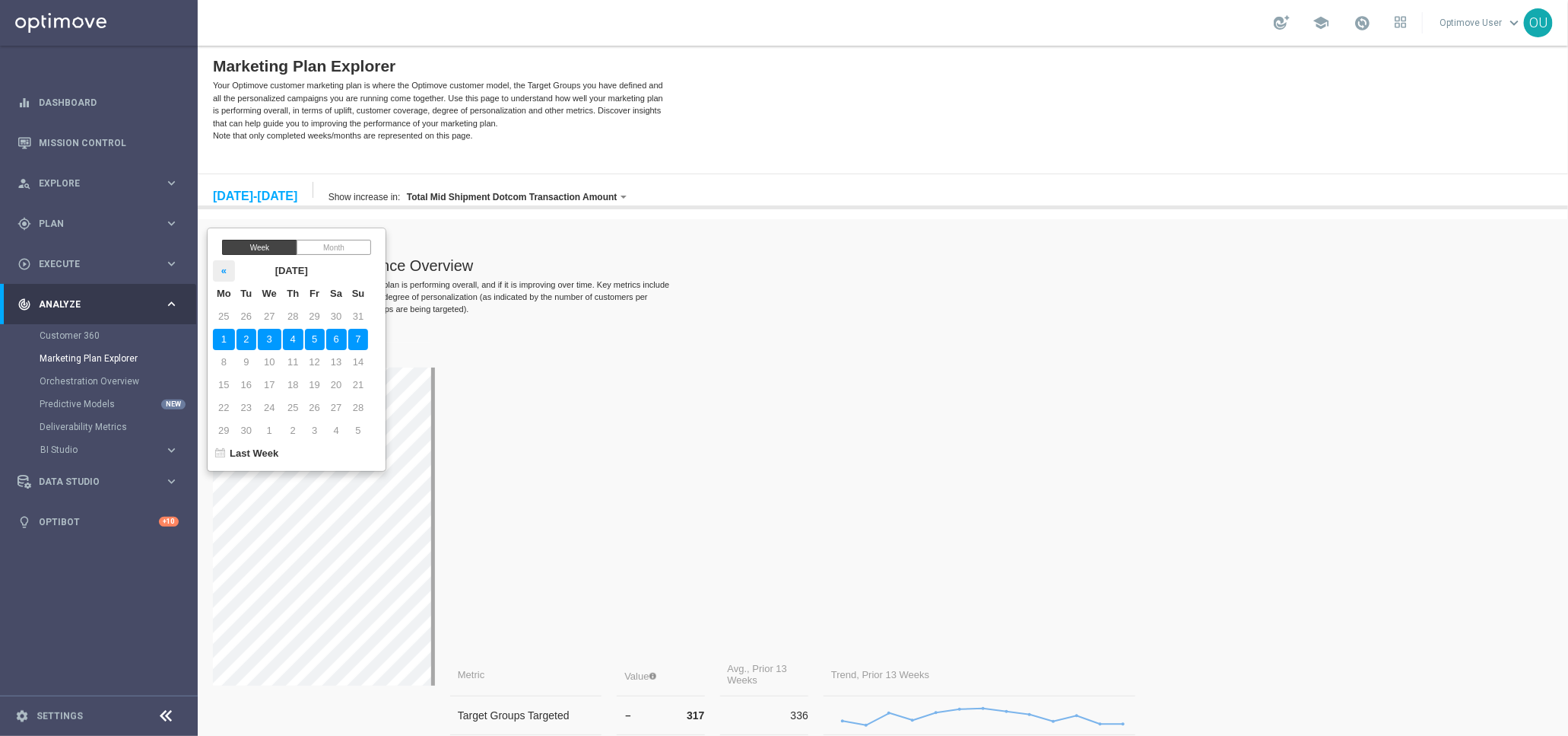
click at [225, 269] on th "«" at bounding box center [223, 270] width 22 height 21
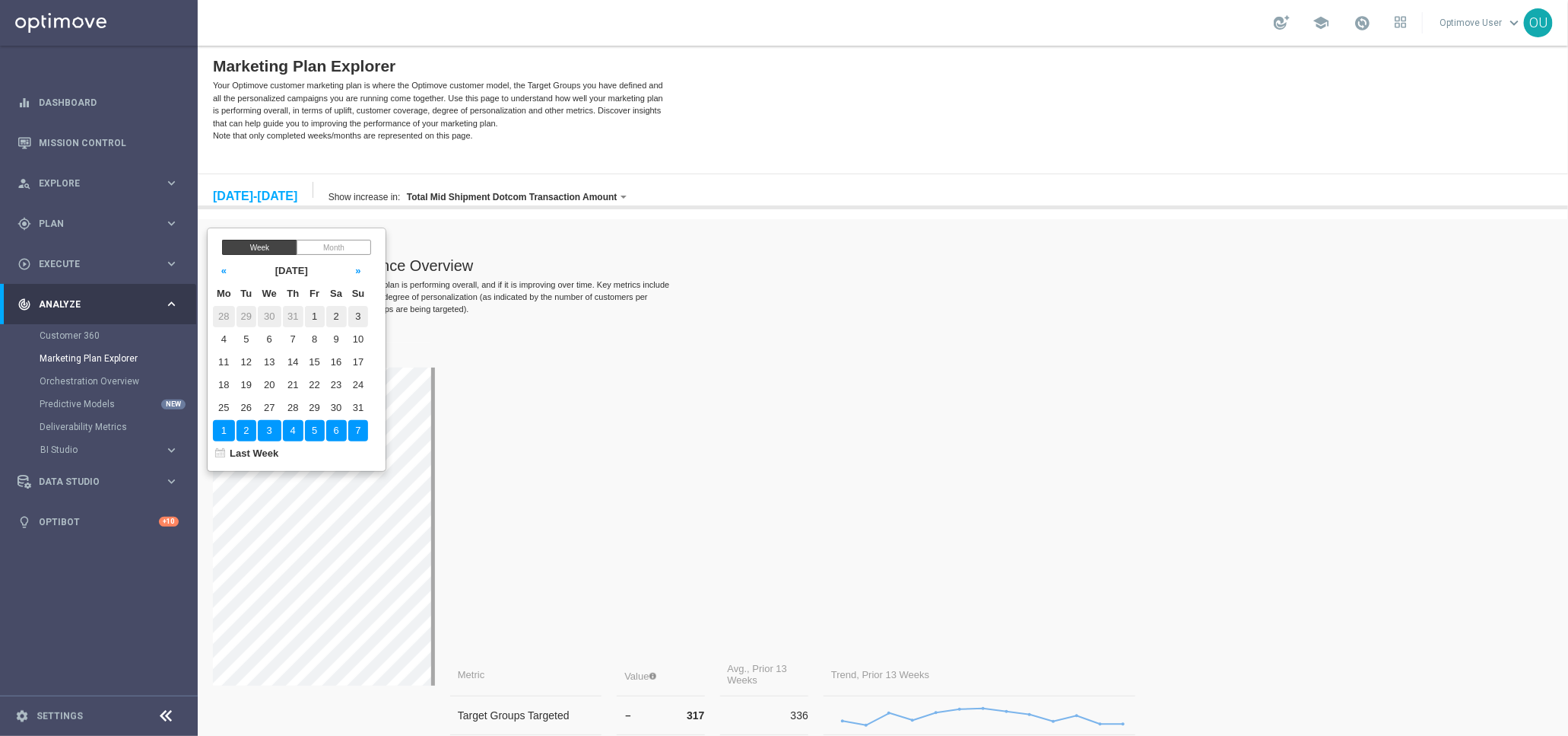
click at [321, 324] on td "1" at bounding box center [314, 316] width 20 height 21
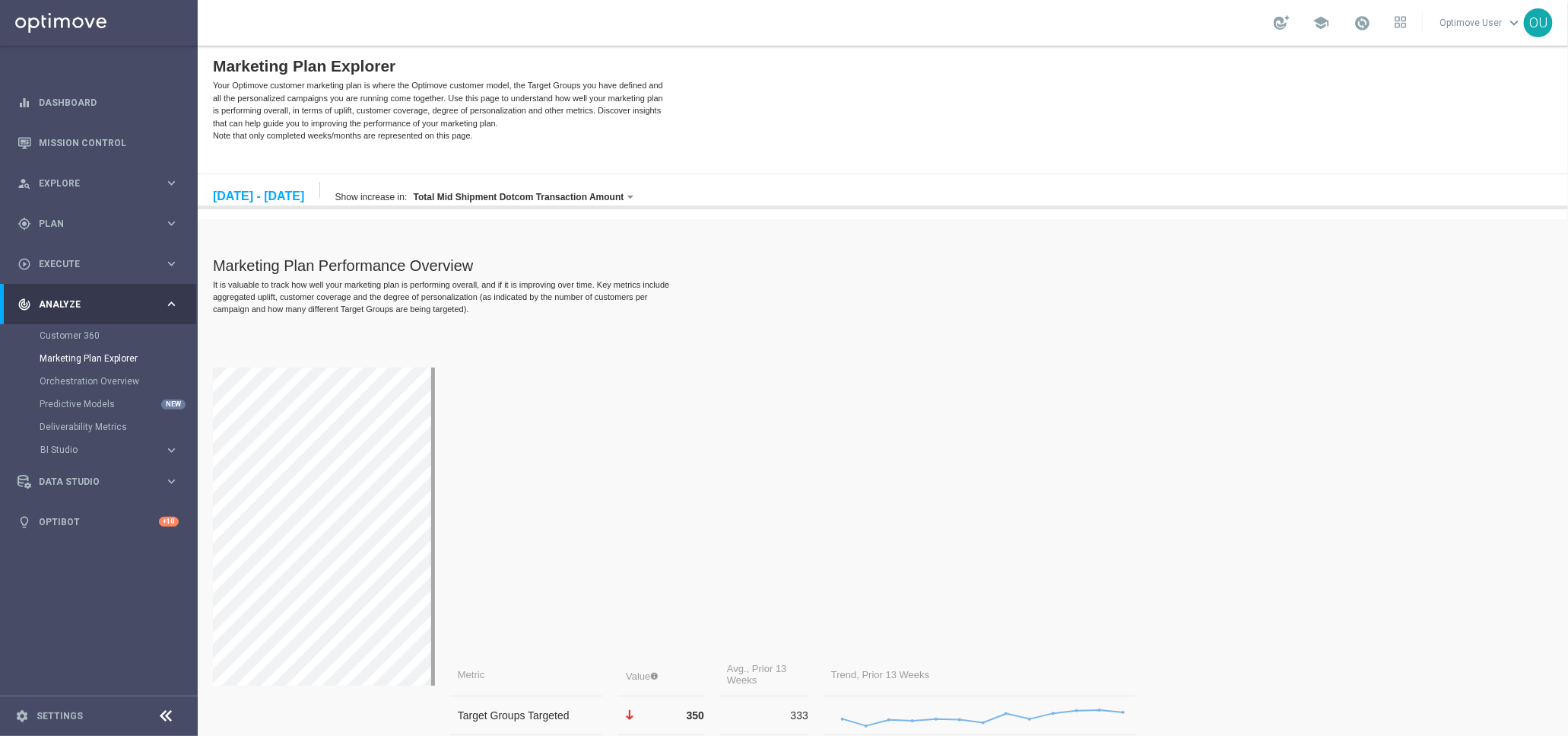
click at [300, 186] on div "[DATE] [DATE] - [DATE]" at bounding box center [266, 189] width 107 height 16
click at [304, 194] on div "[DATE] - [DATE]" at bounding box center [258, 195] width 91 height 14
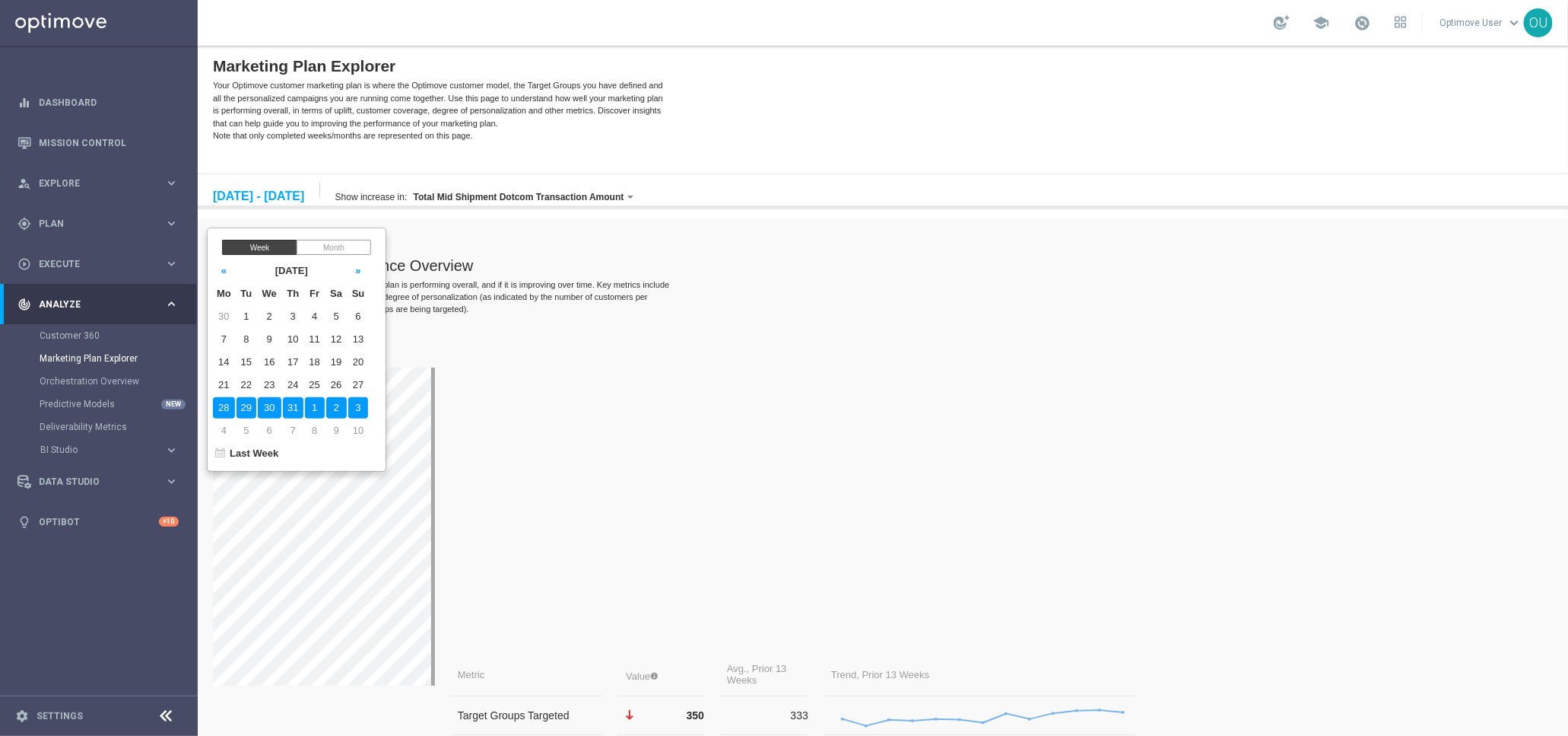
click at [340, 240] on div "Month" at bounding box center [334, 246] width 75 height 15
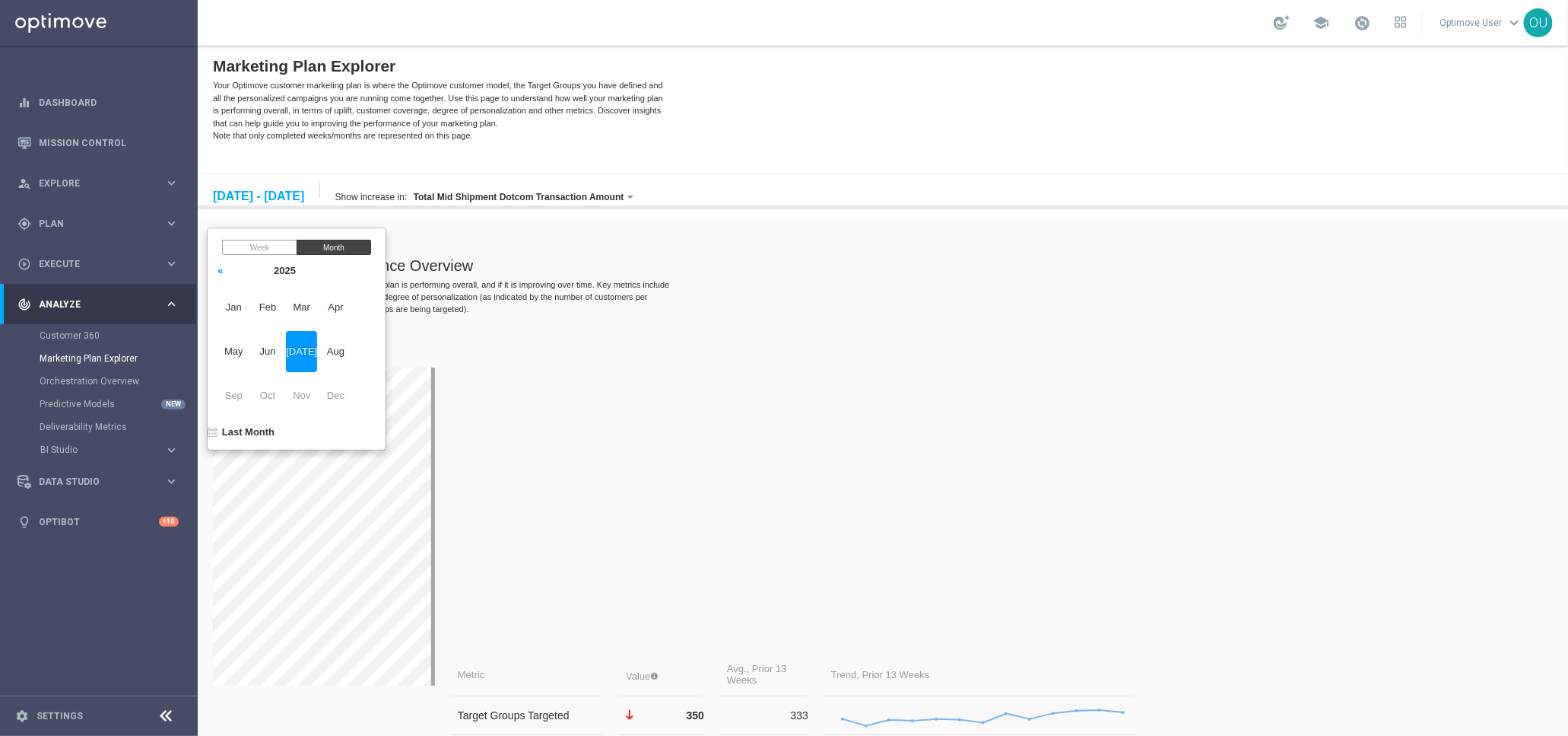
click at [350, 346] on span "Aug" at bounding box center [335, 351] width 31 height 41
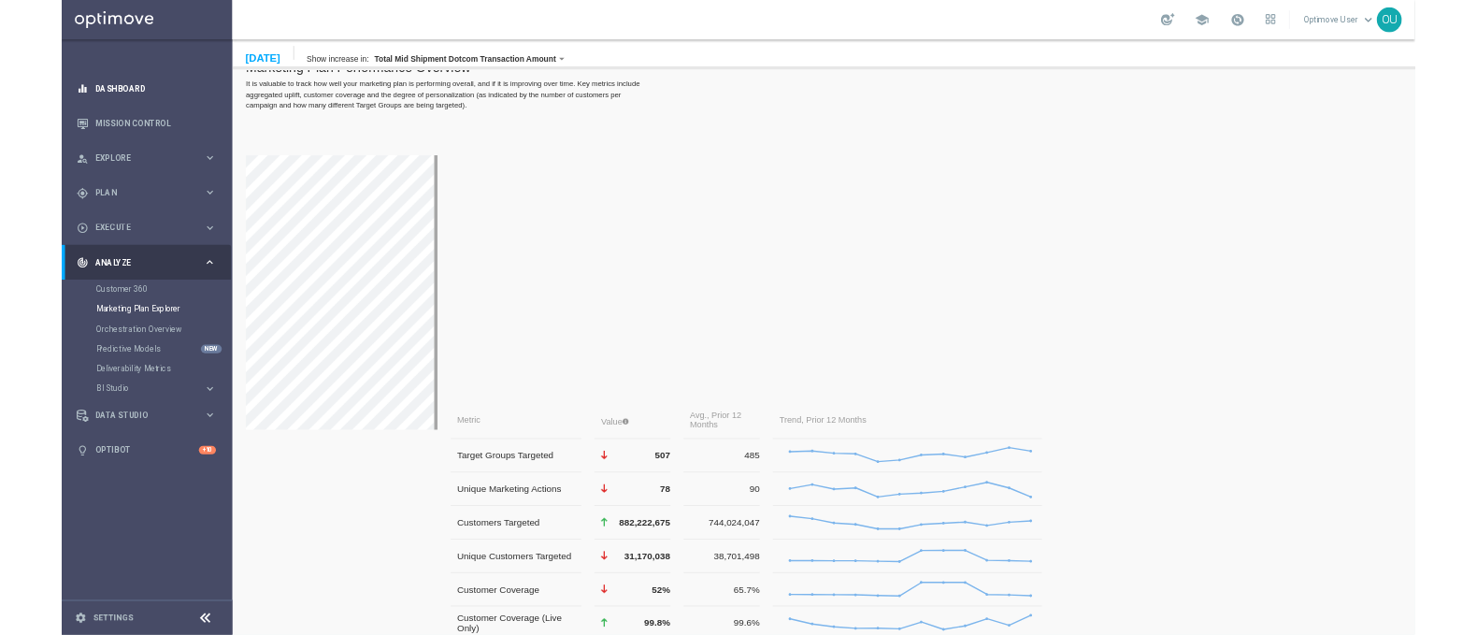
scroll to position [233, 0]
